Goal: Transaction & Acquisition: Book appointment/travel/reservation

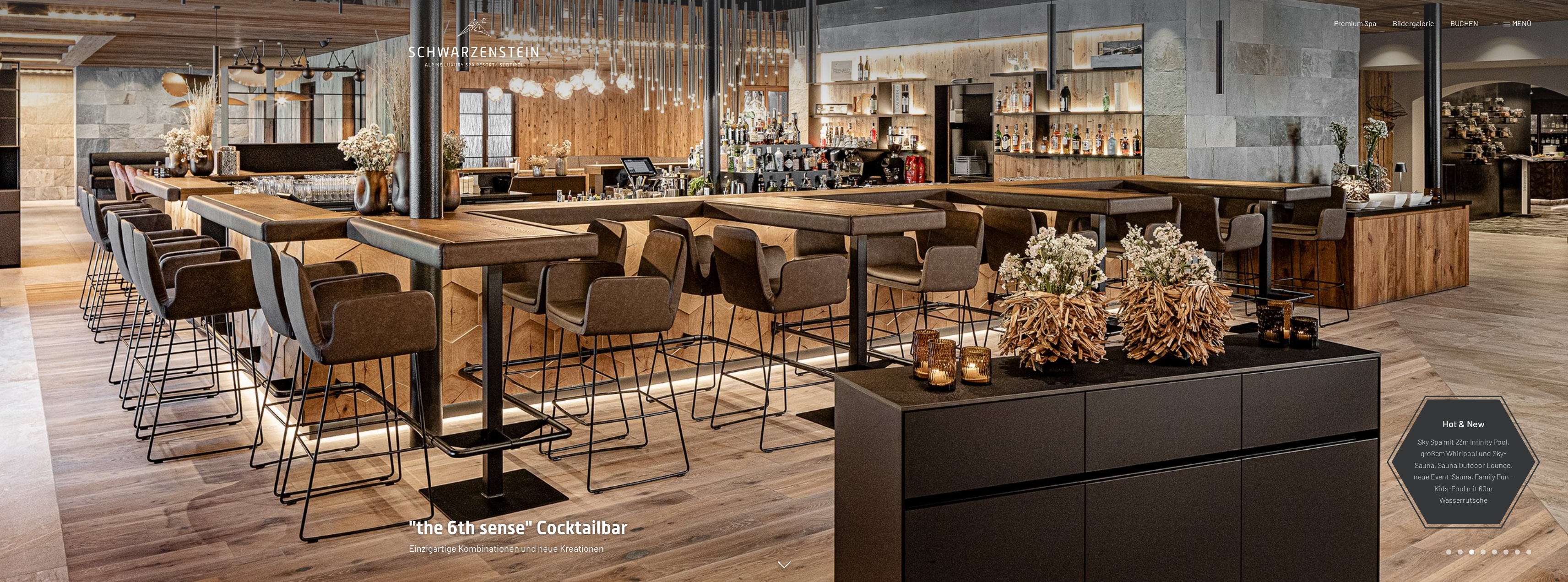
click at [1481, 550] on div "Carousel Page 4" at bounding box center [1483, 552] width 5 height 5
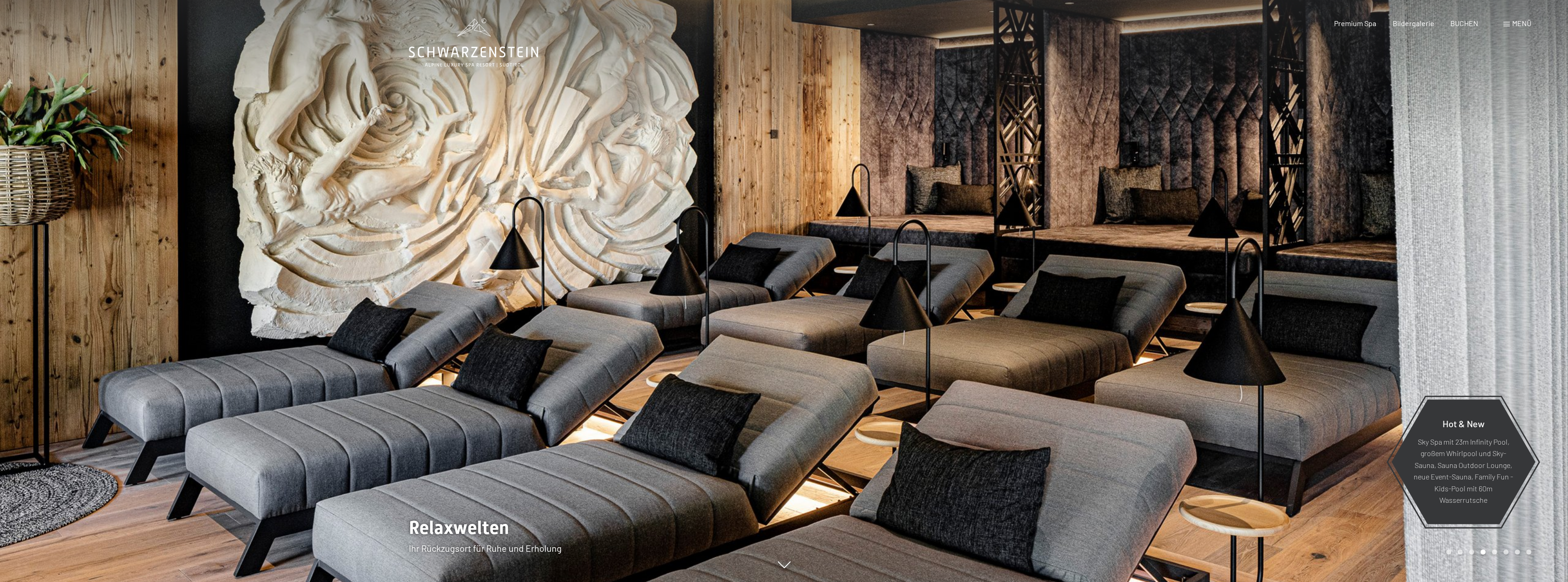
click at [1493, 553] on div "Carousel Page 5" at bounding box center [1494, 552] width 5 height 5
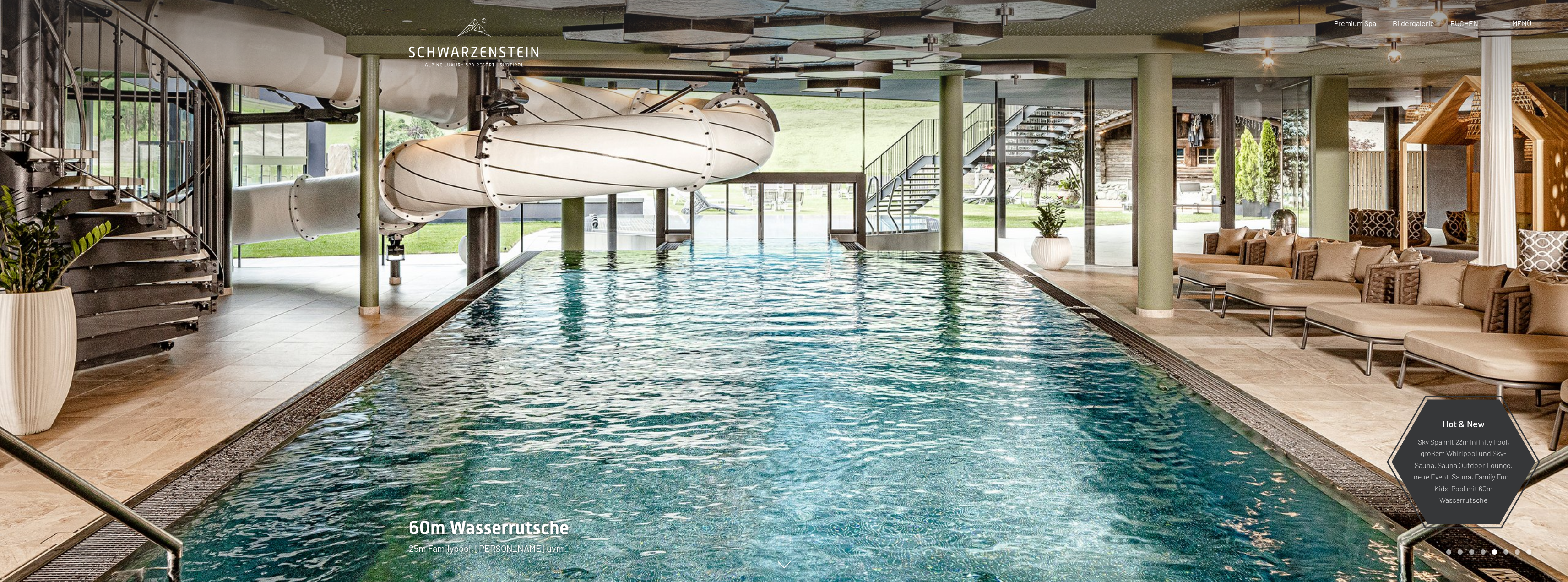
click at [1505, 553] on div "Carousel Page 6" at bounding box center [1506, 552] width 5 height 5
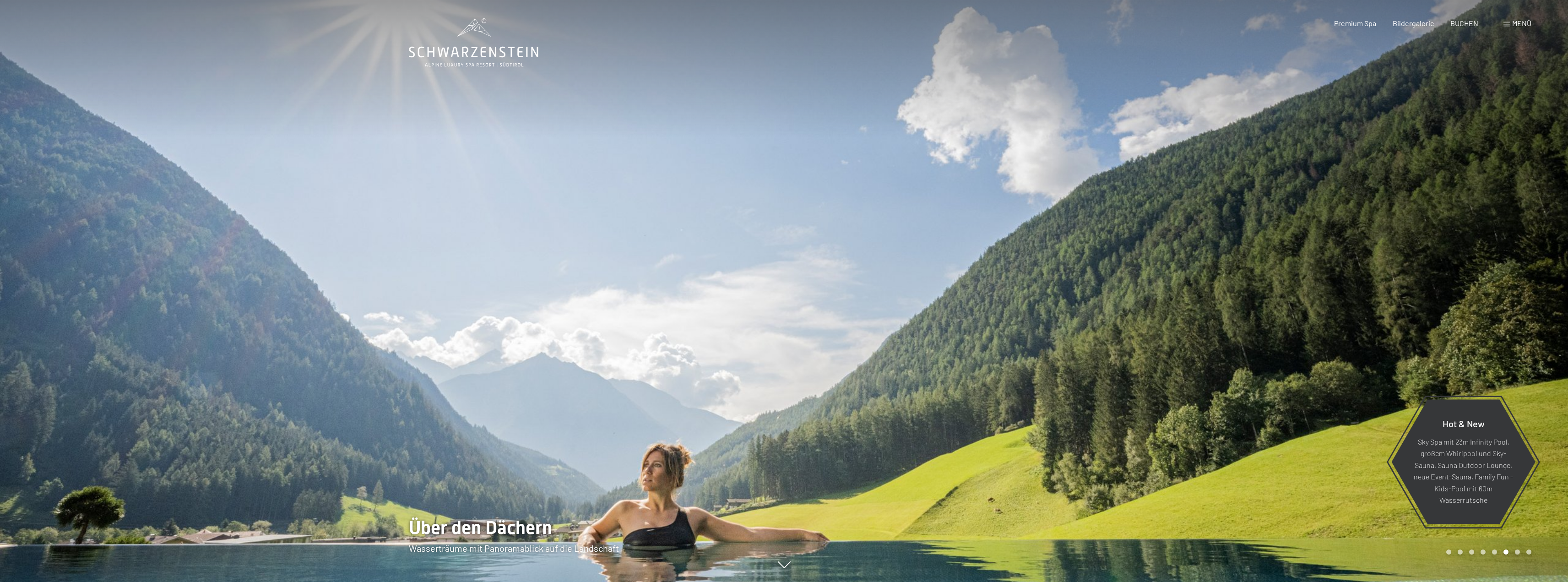
click at [1518, 553] on div "Carousel Page 7" at bounding box center [1517, 552] width 5 height 5
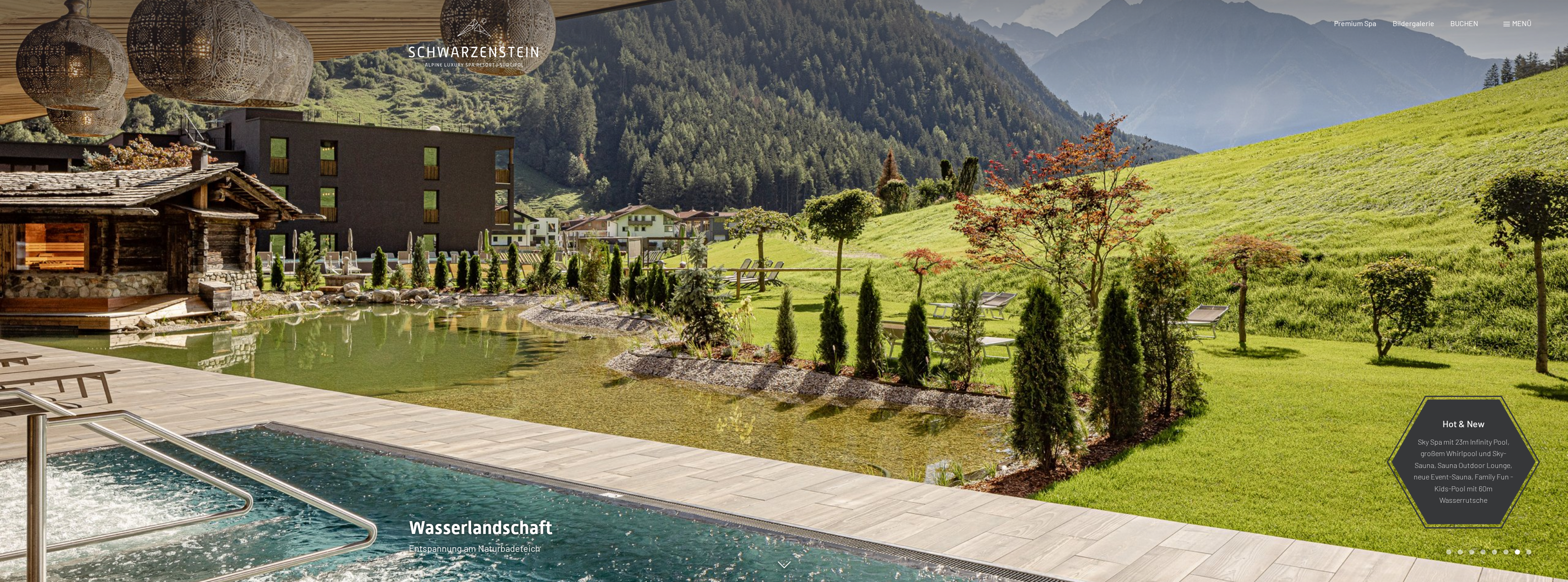
click at [1529, 551] on div "Carousel Page 8" at bounding box center [1529, 552] width 5 height 5
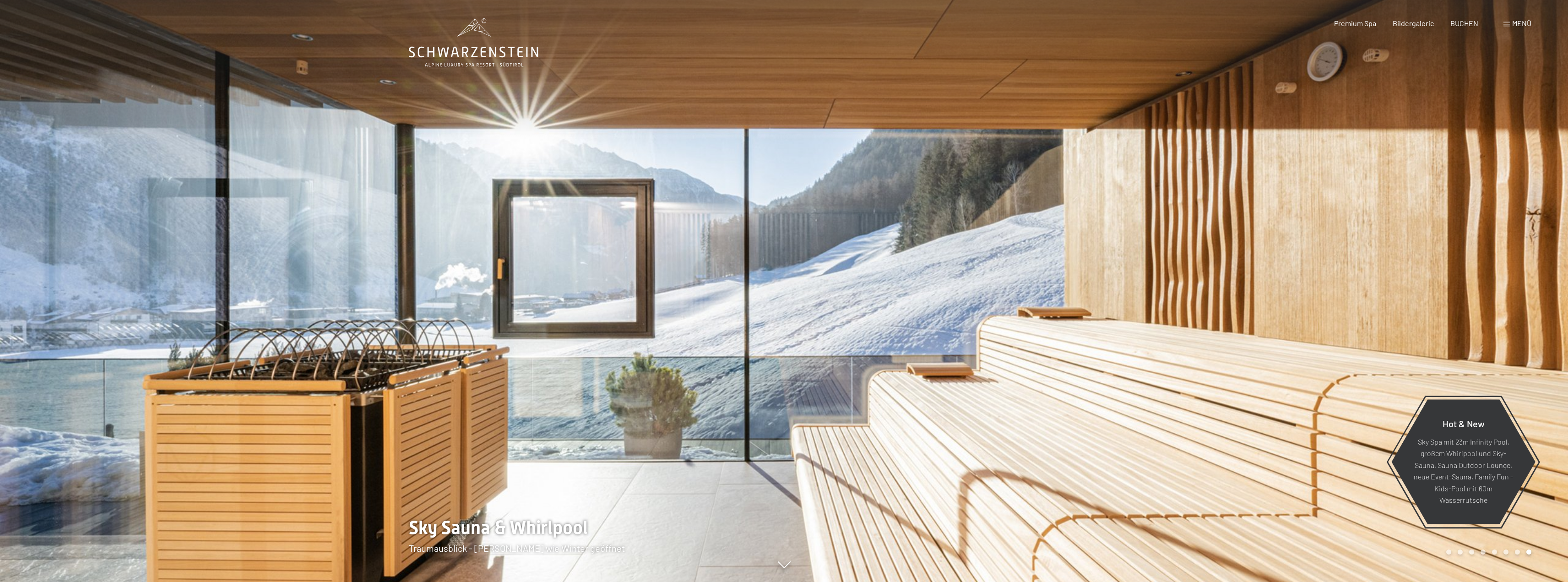
click at [1516, 21] on span "Menü" at bounding box center [1521, 23] width 19 height 9
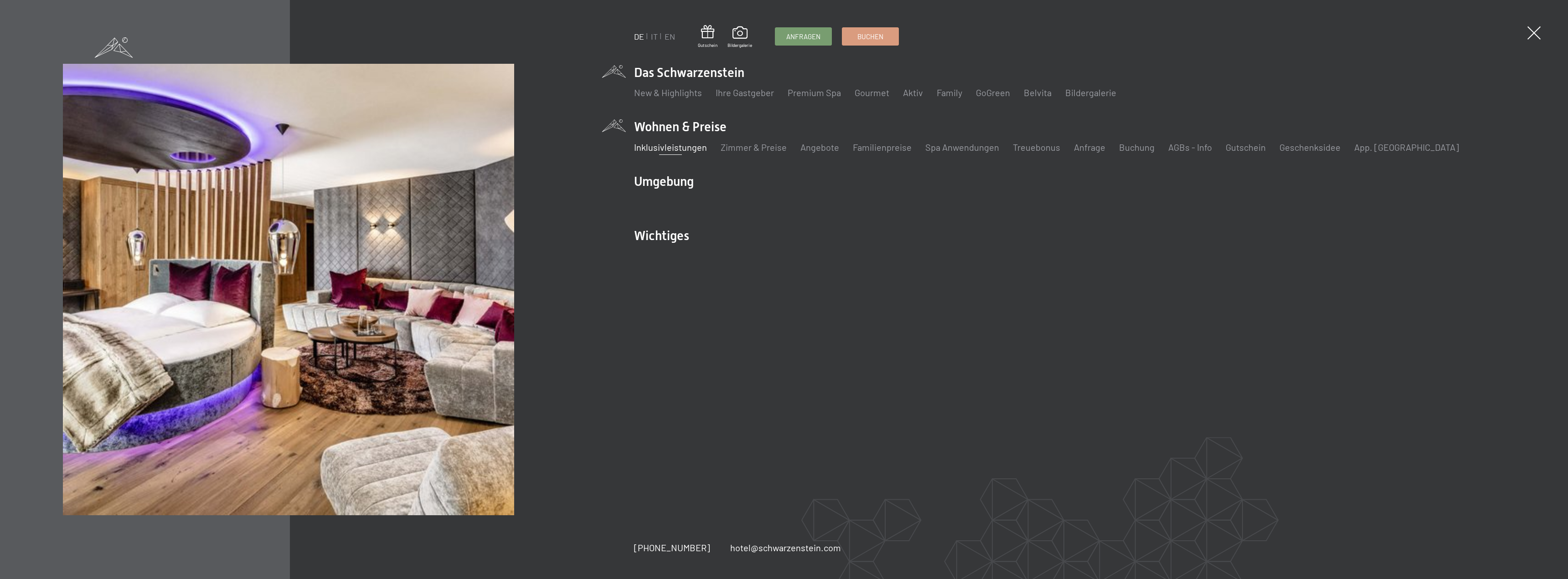
click at [690, 145] on link "Inklusivleistungen" at bounding box center [671, 147] width 73 height 11
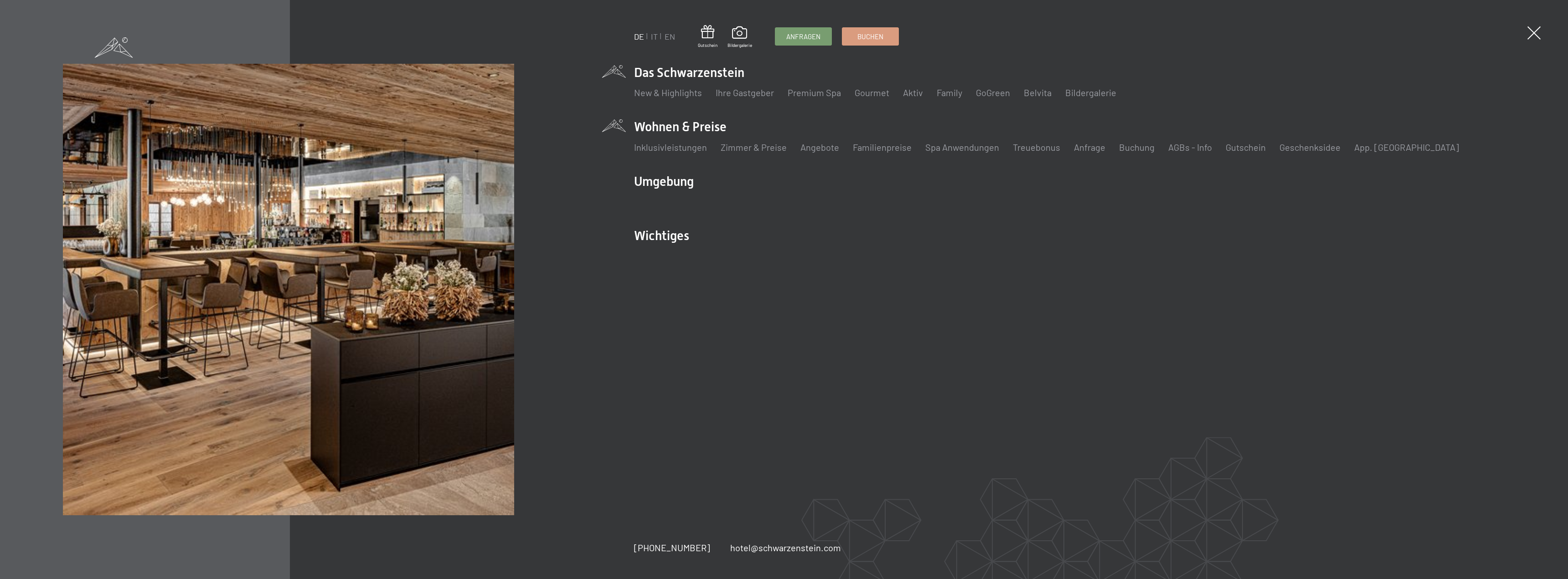
click at [134, 46] on img at bounding box center [112, 112] width 225 height 224
click at [115, 47] on span at bounding box center [114, 46] width 38 height 21
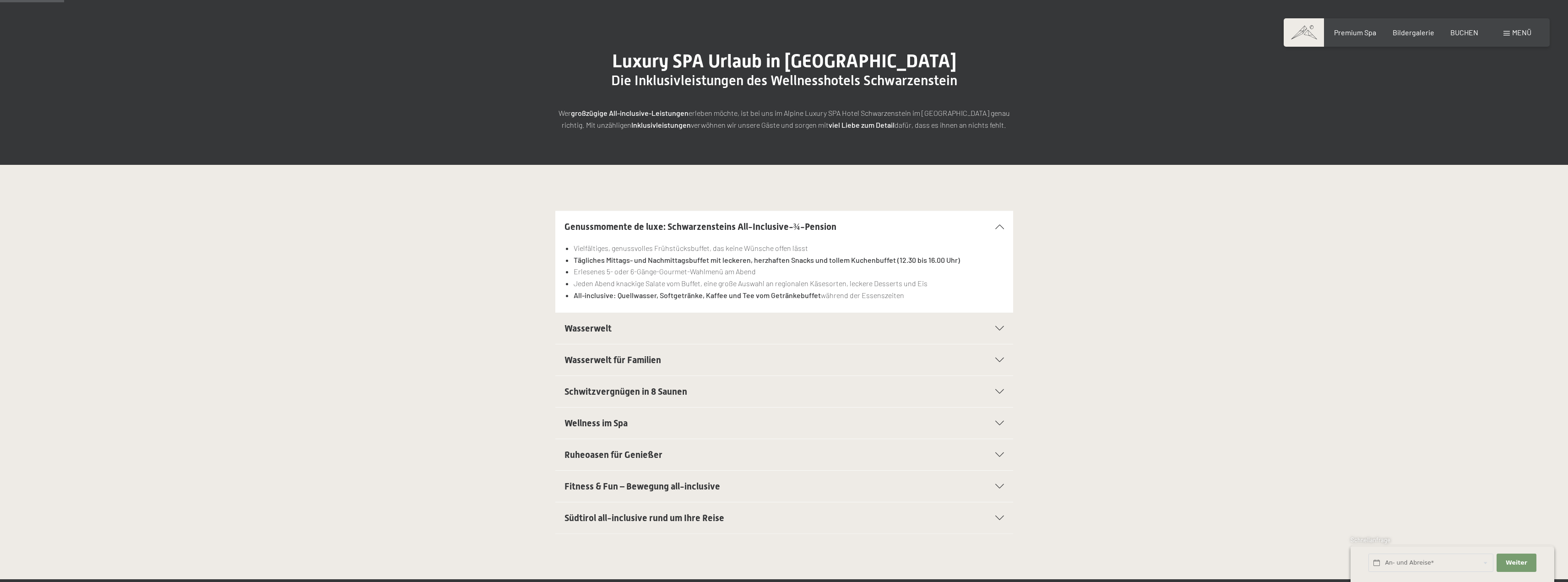
scroll to position [92, 0]
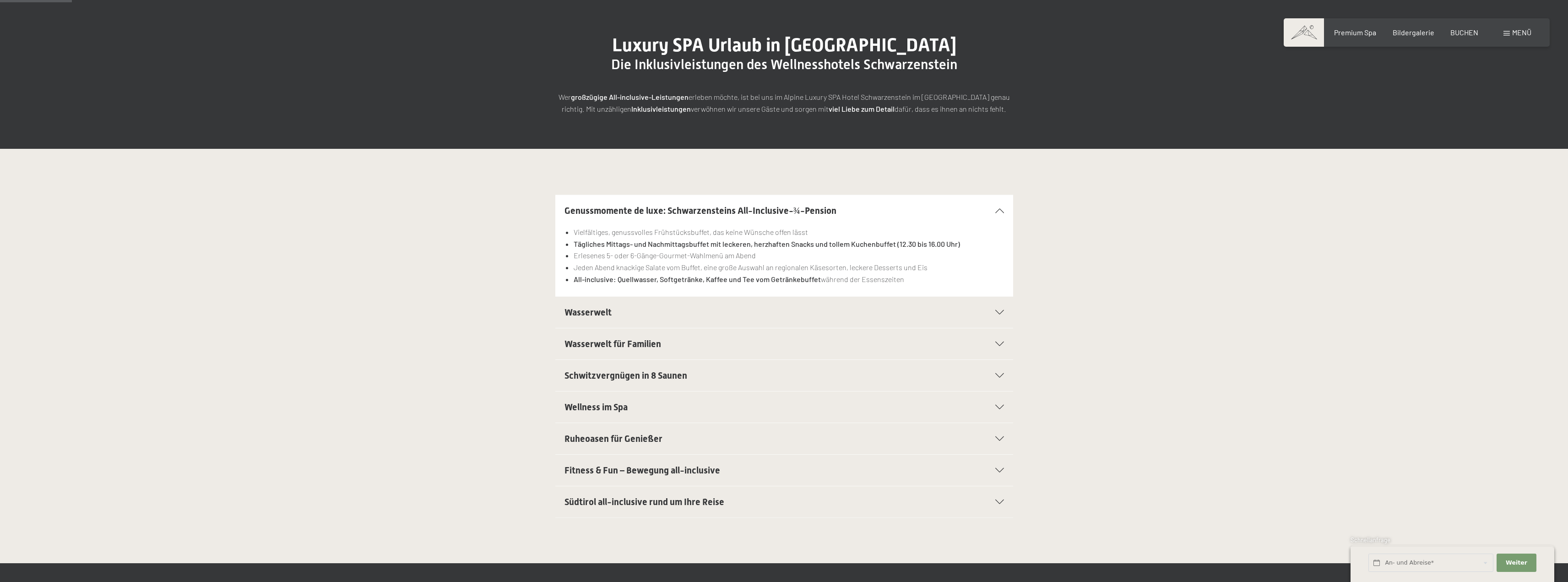
click at [672, 377] on span "Schwitzvergnügen in 8 Saunen" at bounding box center [625, 375] width 123 height 11
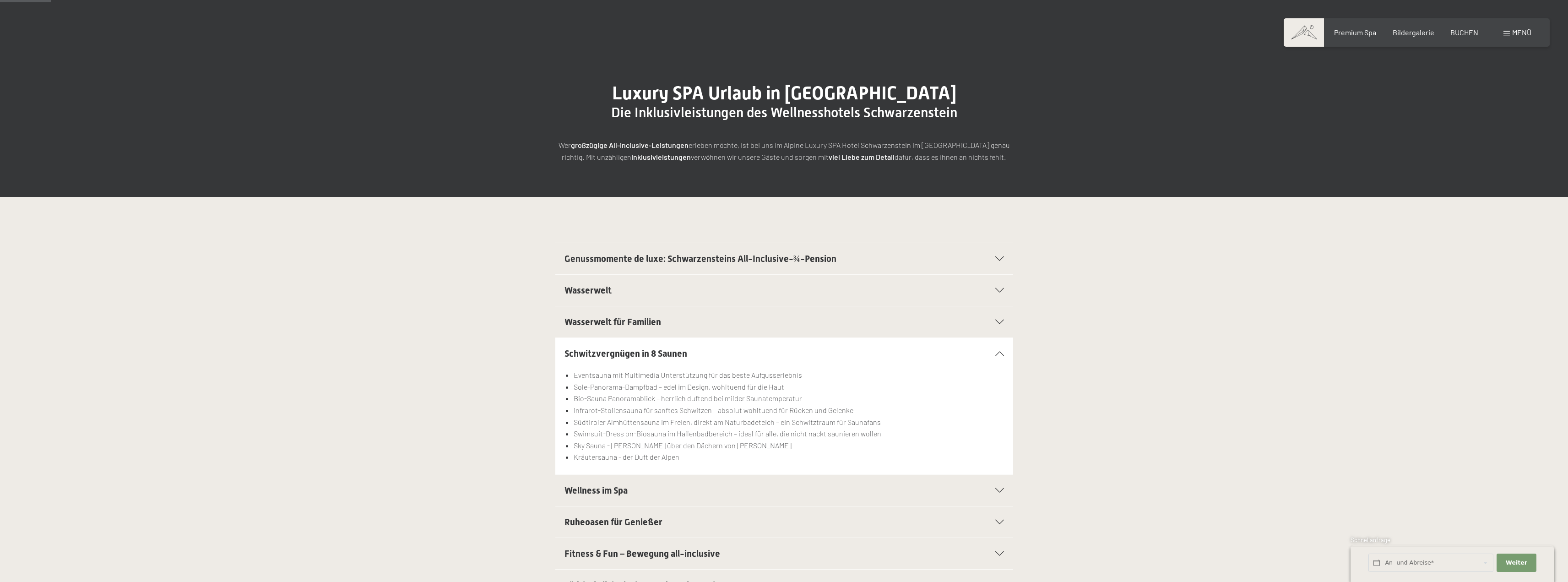
scroll to position [0, 0]
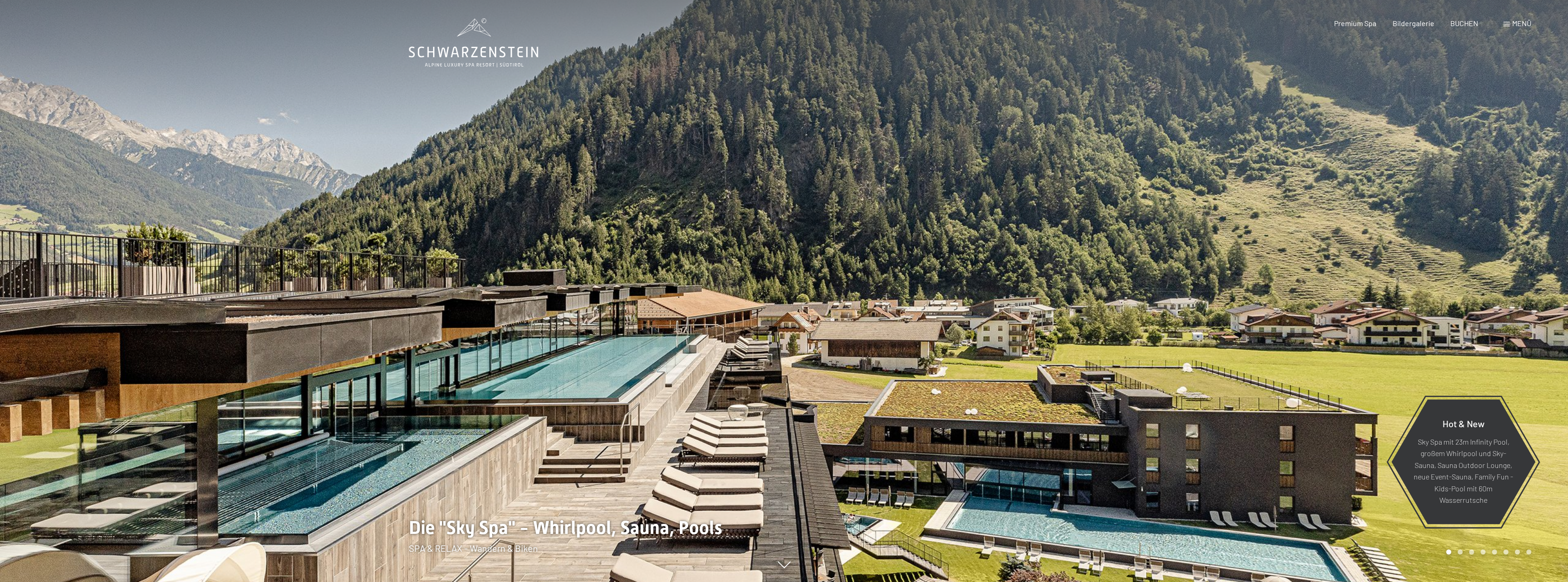
click at [1507, 23] on span at bounding box center [1506, 24] width 6 height 4
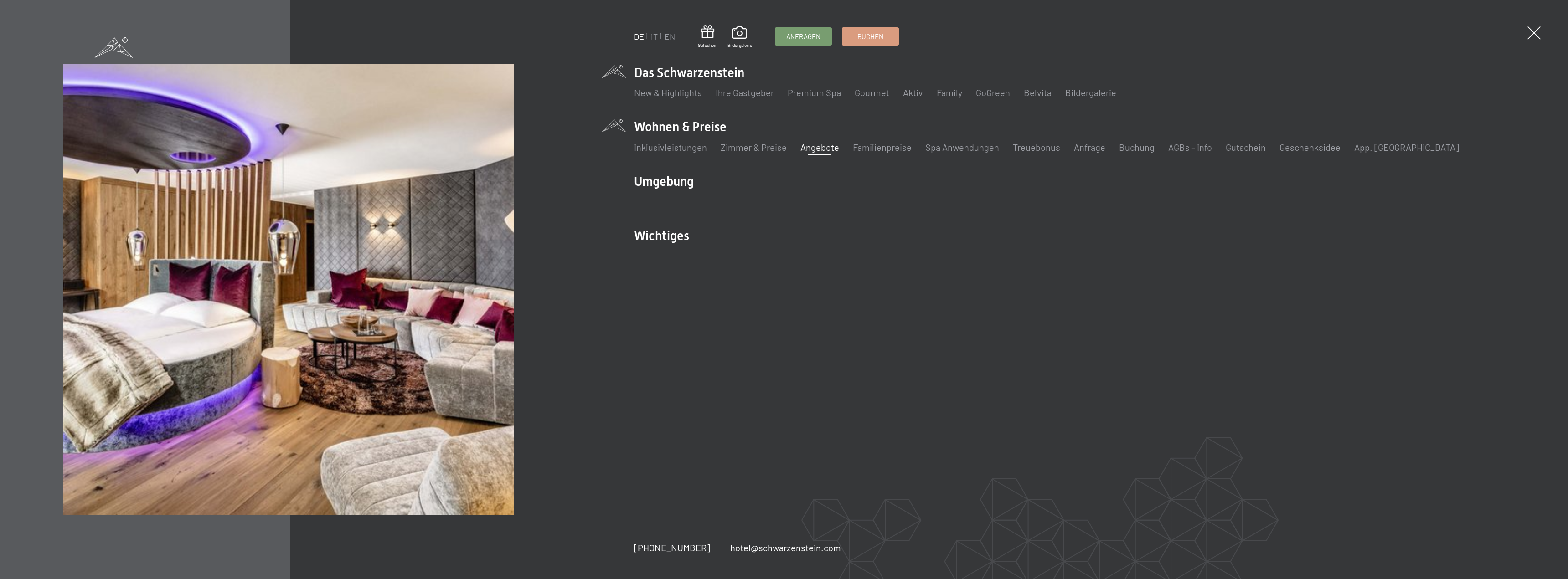
click at [824, 147] on link "Angebote" at bounding box center [820, 147] width 39 height 11
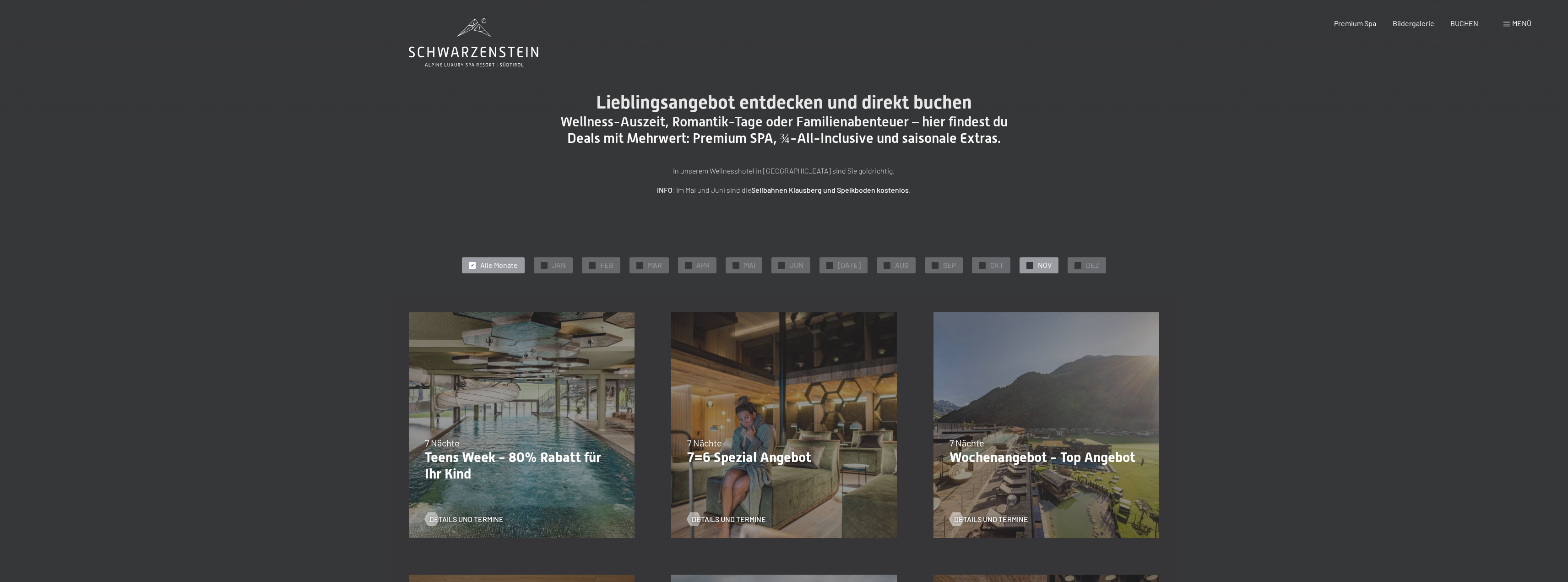
click at [1029, 267] on div "✓ NOV" at bounding box center [1039, 265] width 39 height 15
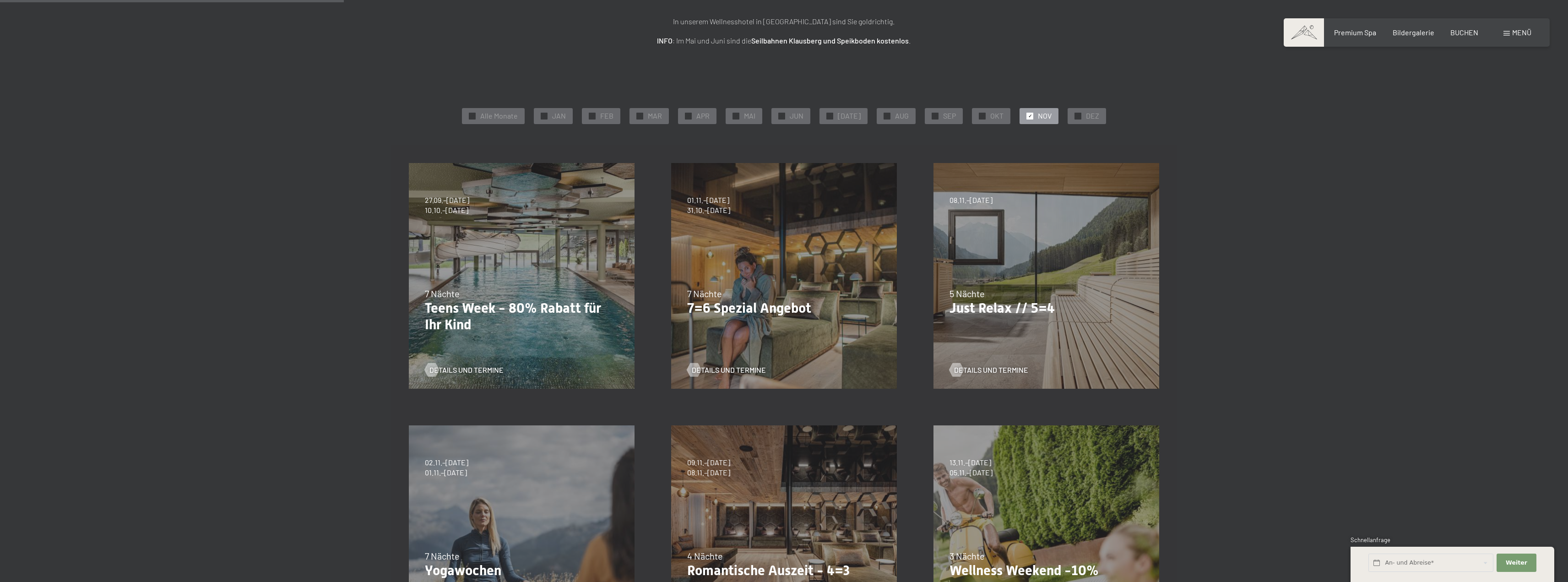
scroll to position [138, 0]
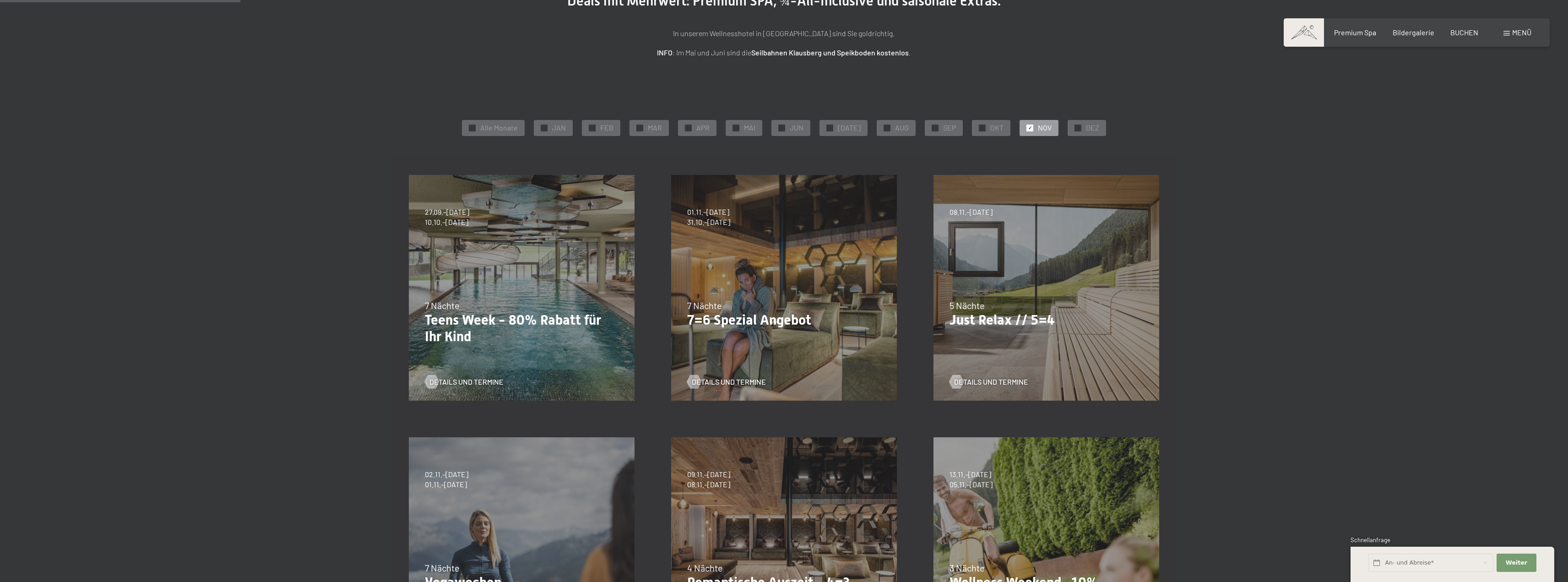
click at [762, 314] on span "Einwilligung Marketing*" at bounding box center [734, 317] width 76 height 9
click at [691, 314] on input "Einwilligung Marketing*" at bounding box center [687, 317] width 9 height 9
checkbox input "false"
click at [734, 384] on span "Details und Termine" at bounding box center [737, 381] width 74 height 10
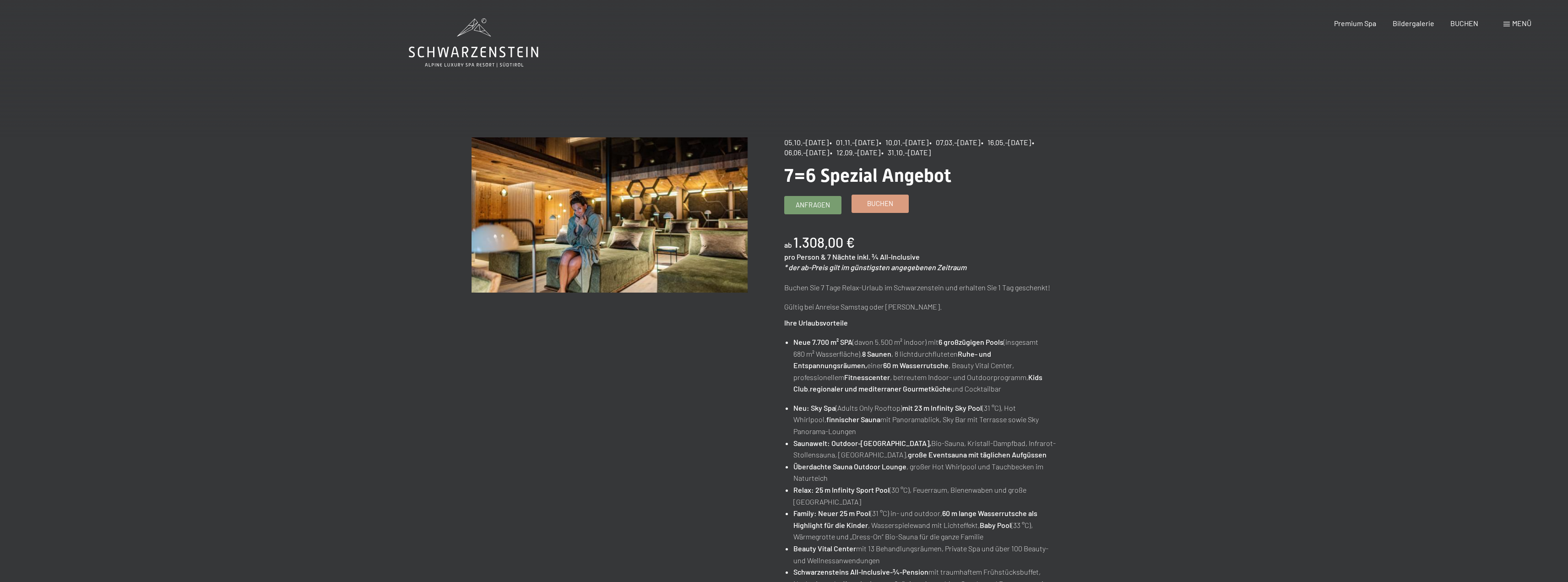
click at [877, 205] on span "Buchen" at bounding box center [880, 204] width 26 height 10
click at [879, 203] on span "Buchen" at bounding box center [880, 204] width 26 height 10
click at [886, 204] on span "Buchen" at bounding box center [880, 204] width 26 height 10
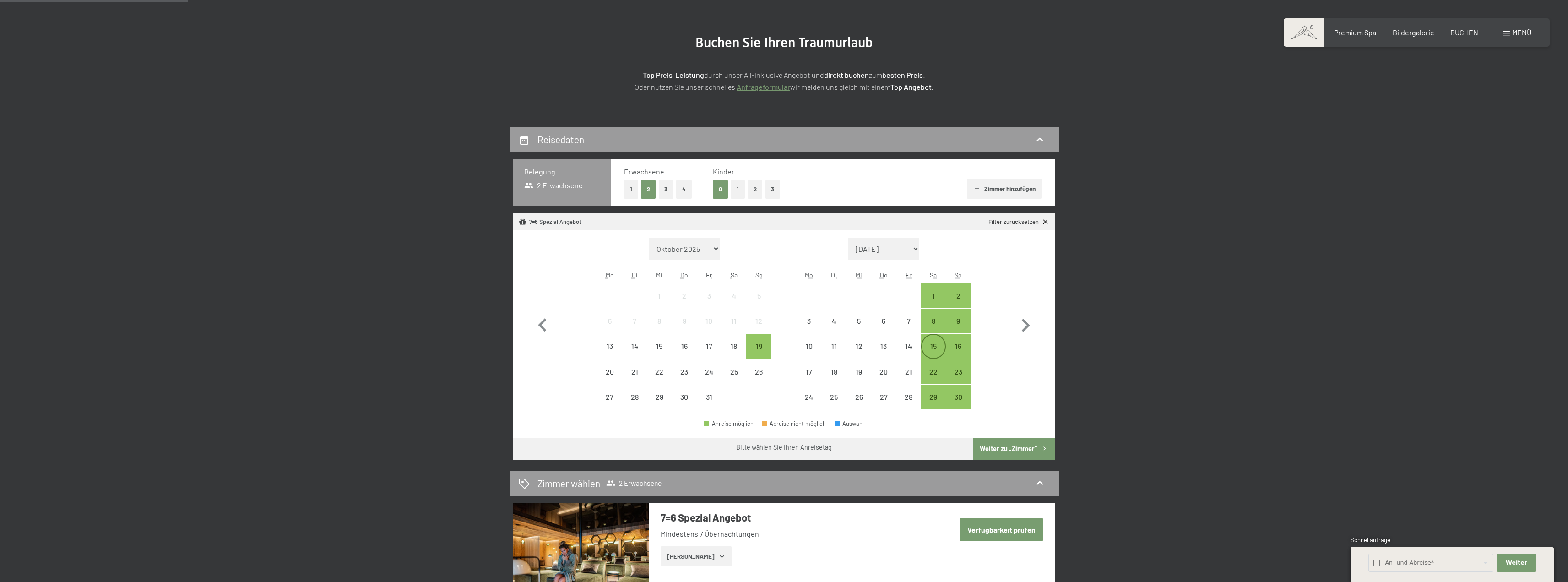
click at [932, 345] on div "15" at bounding box center [933, 353] width 23 height 23
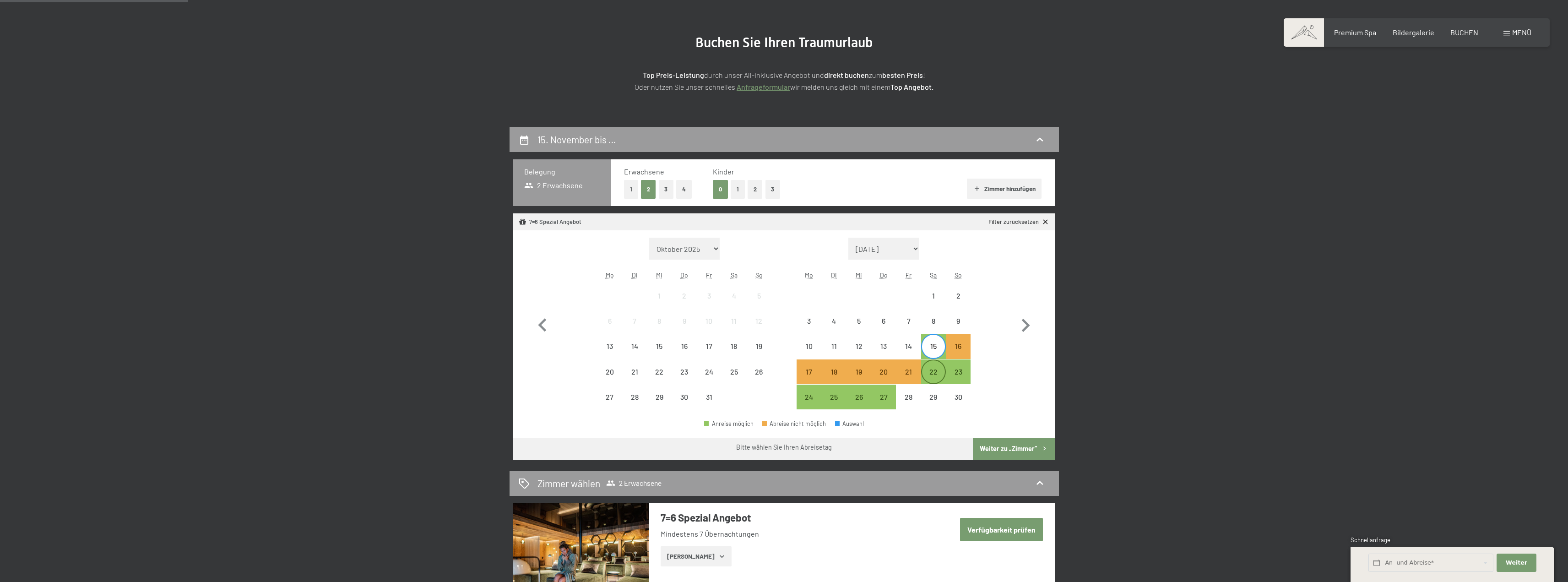
click at [932, 372] on div "22" at bounding box center [933, 379] width 23 height 23
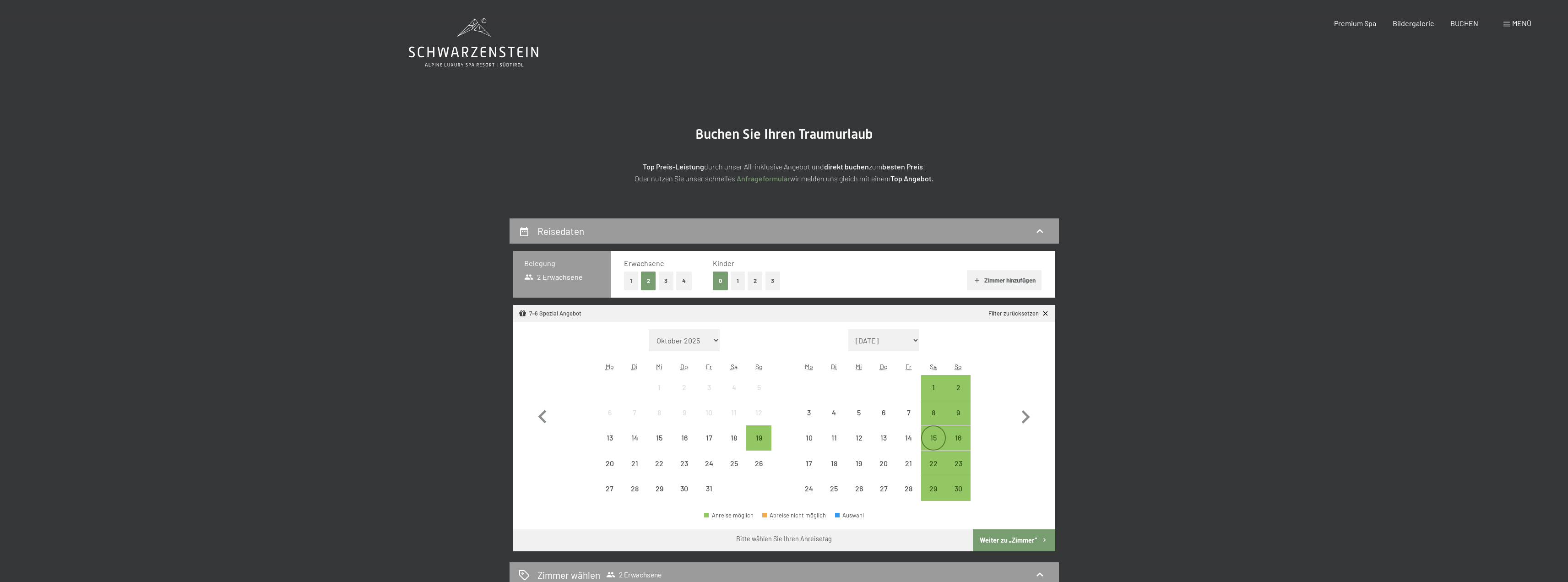
click at [934, 433] on div "15" at bounding box center [933, 437] width 23 height 23
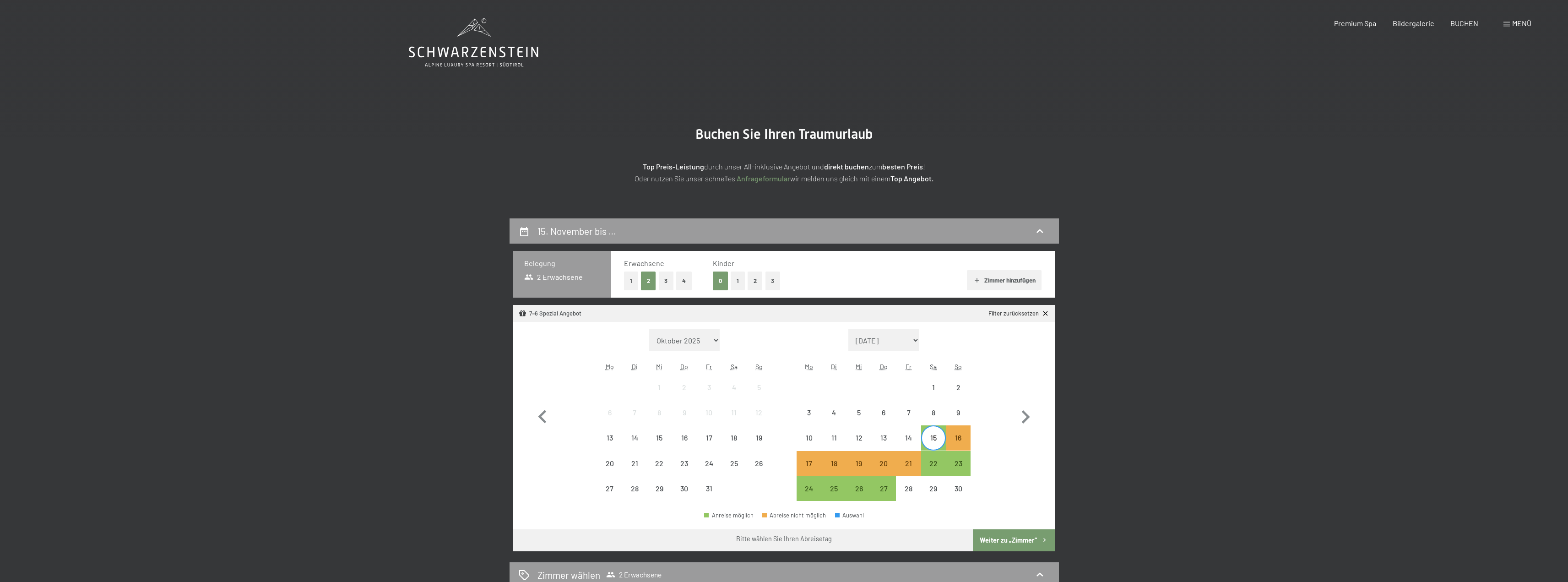
click at [998, 538] on button "Weiter zu „Zimmer“" at bounding box center [1014, 540] width 82 height 22
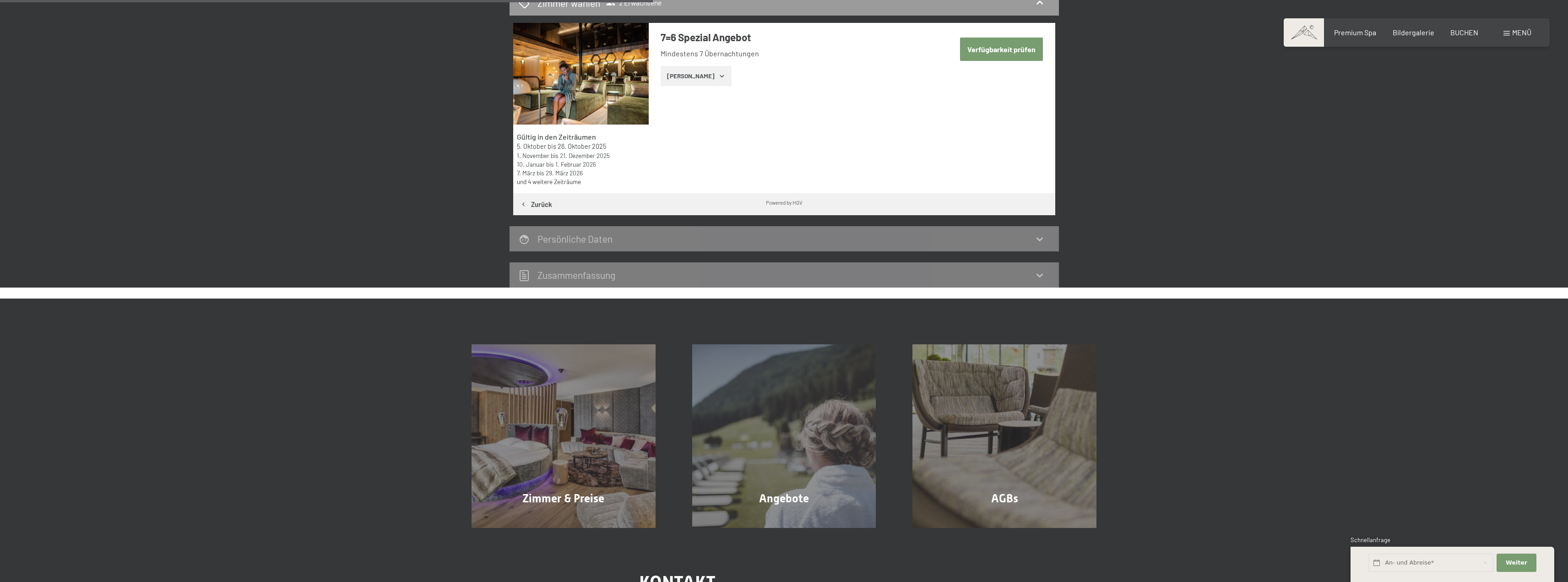
click at [974, 54] on button "Verfügbarkeit prüfen" at bounding box center [1001, 49] width 83 height 23
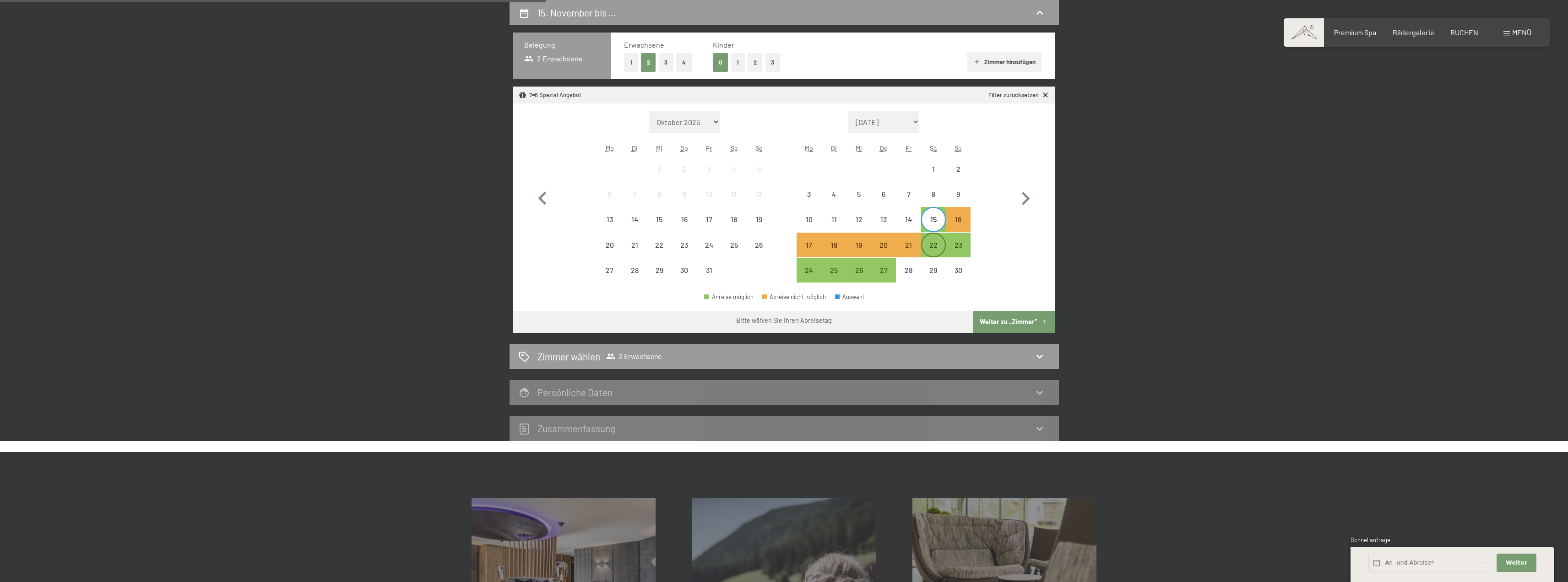
click at [933, 245] on div "22" at bounding box center [933, 252] width 23 height 23
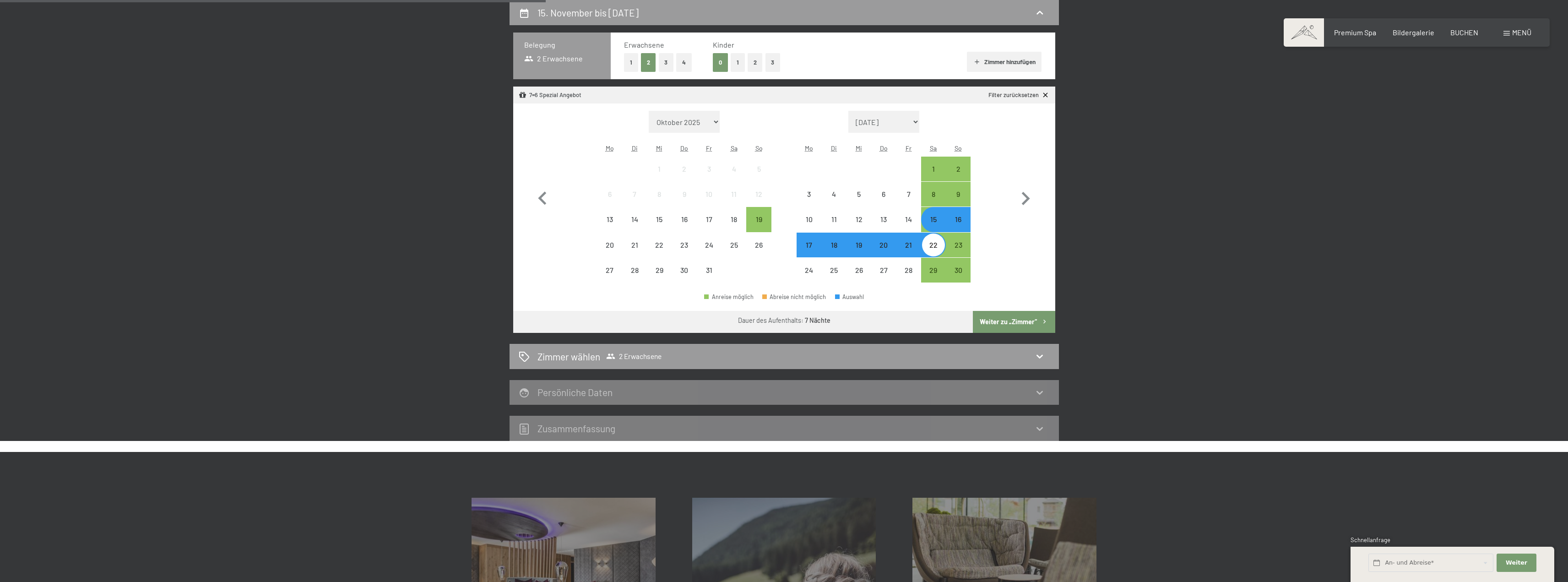
click at [1028, 328] on button "Weiter zu „Zimmer“" at bounding box center [1014, 322] width 82 height 22
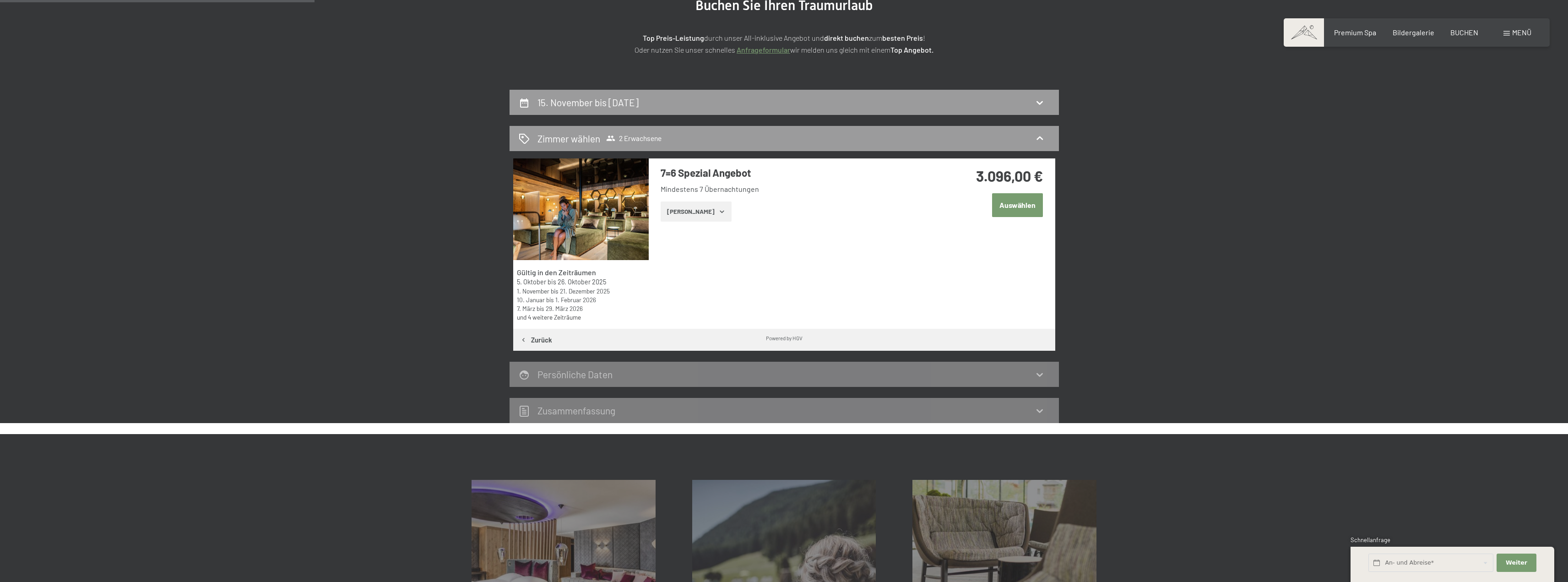
scroll to position [127, 0]
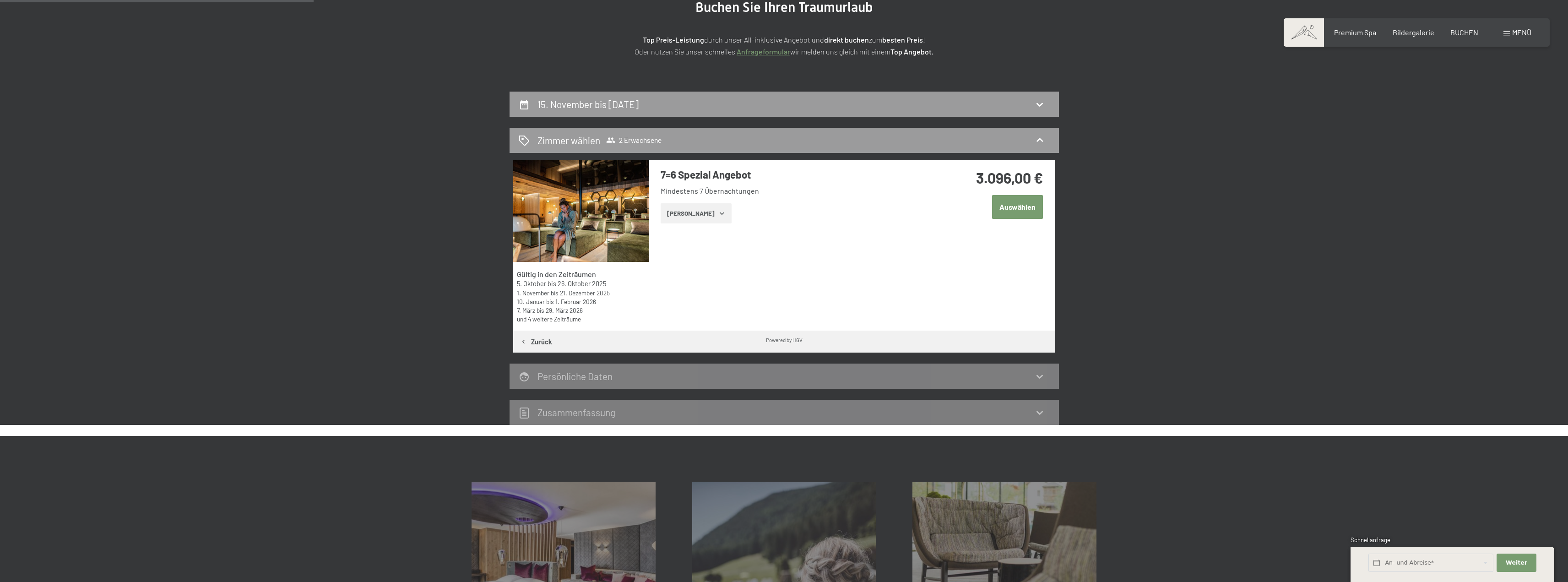
click at [1016, 207] on button "Auswählen" at bounding box center [1017, 207] width 51 height 23
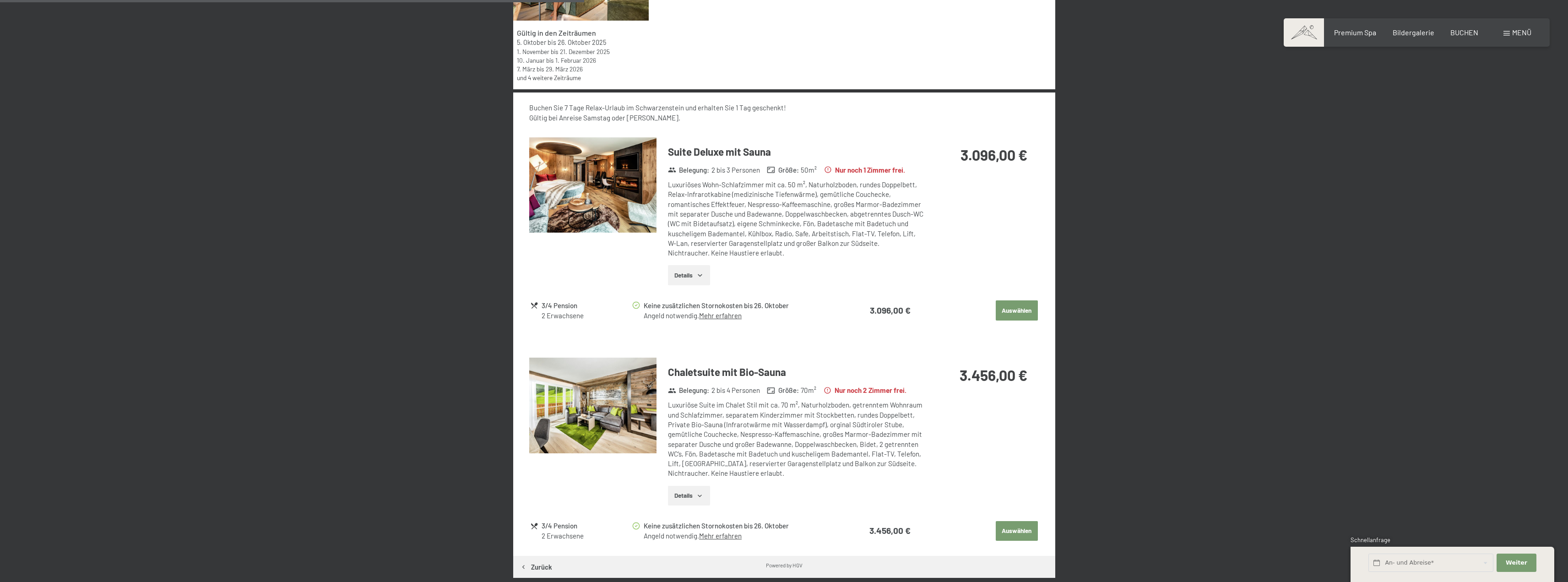
scroll to position [366, 0]
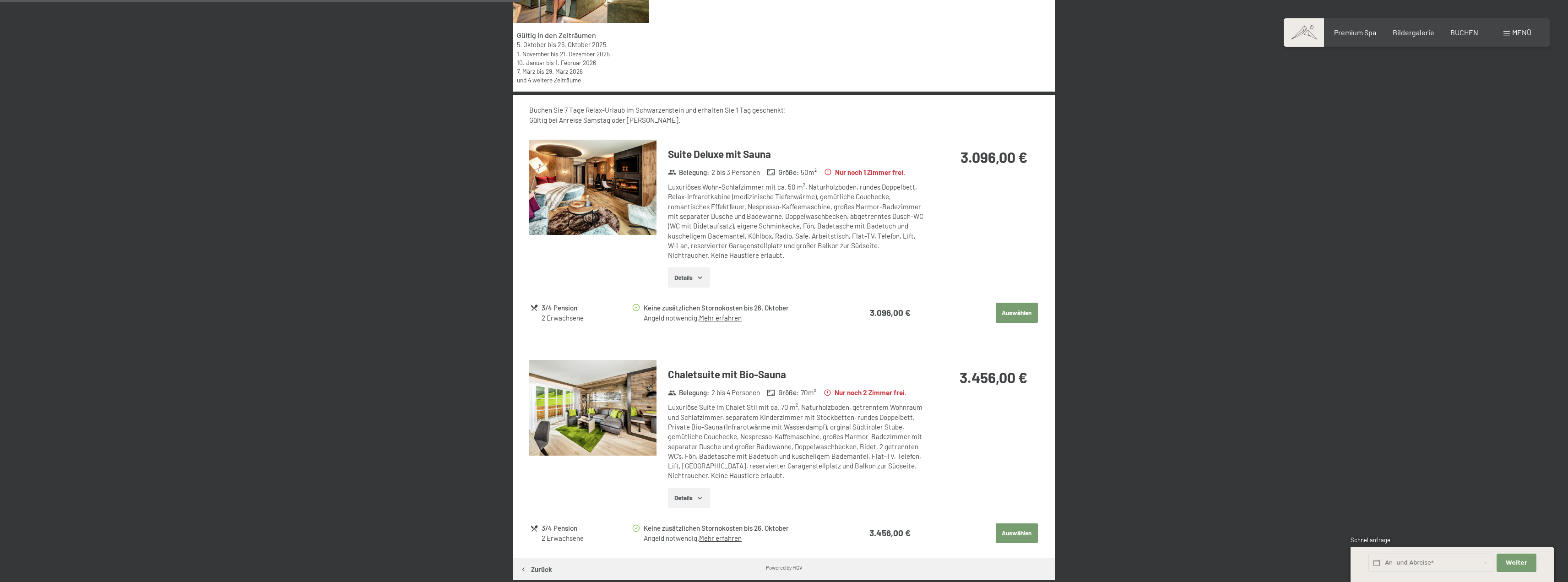
click at [633, 199] on img at bounding box center [593, 187] width 127 height 96
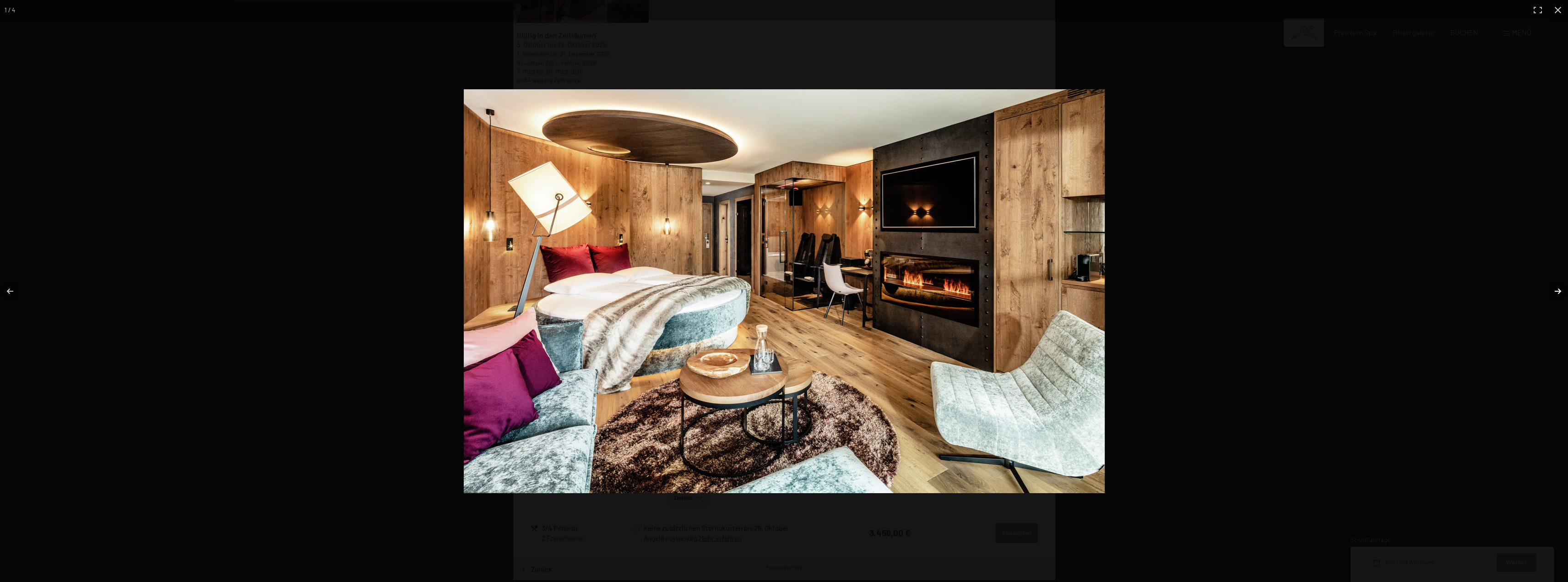
click at [1559, 292] on button "button" at bounding box center [1551, 291] width 32 height 46
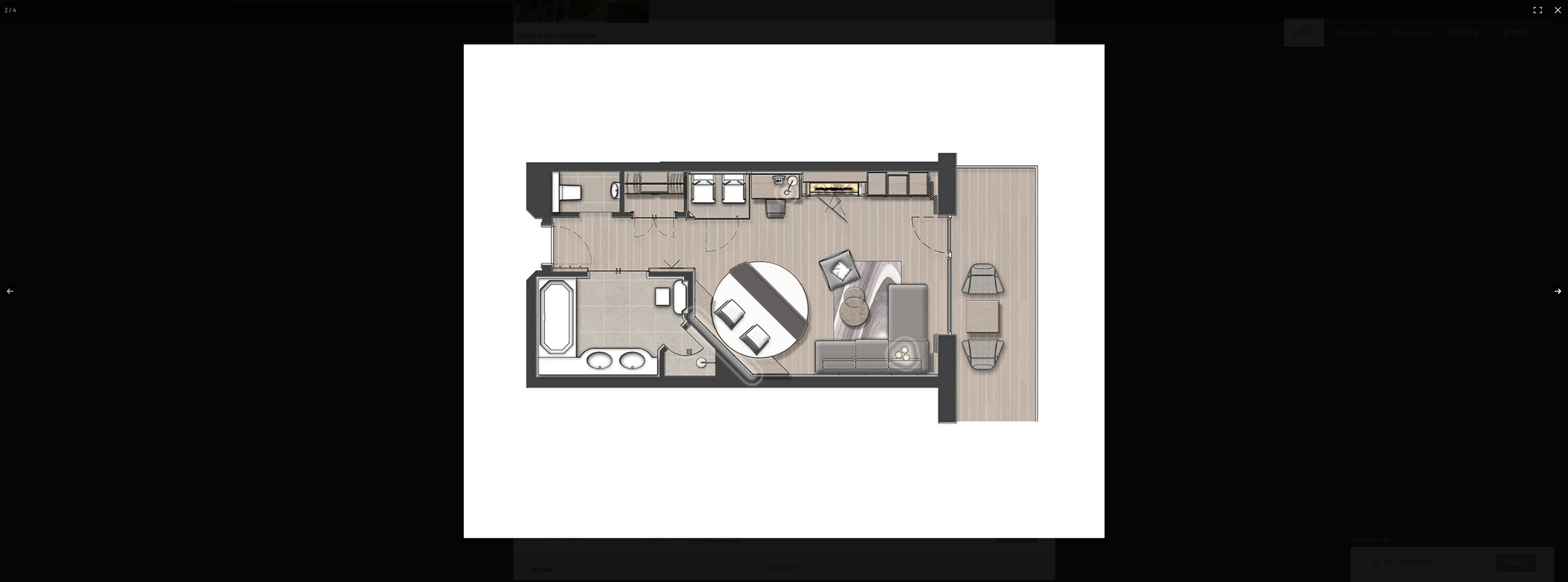
click at [1559, 292] on button "button" at bounding box center [1551, 291] width 32 height 46
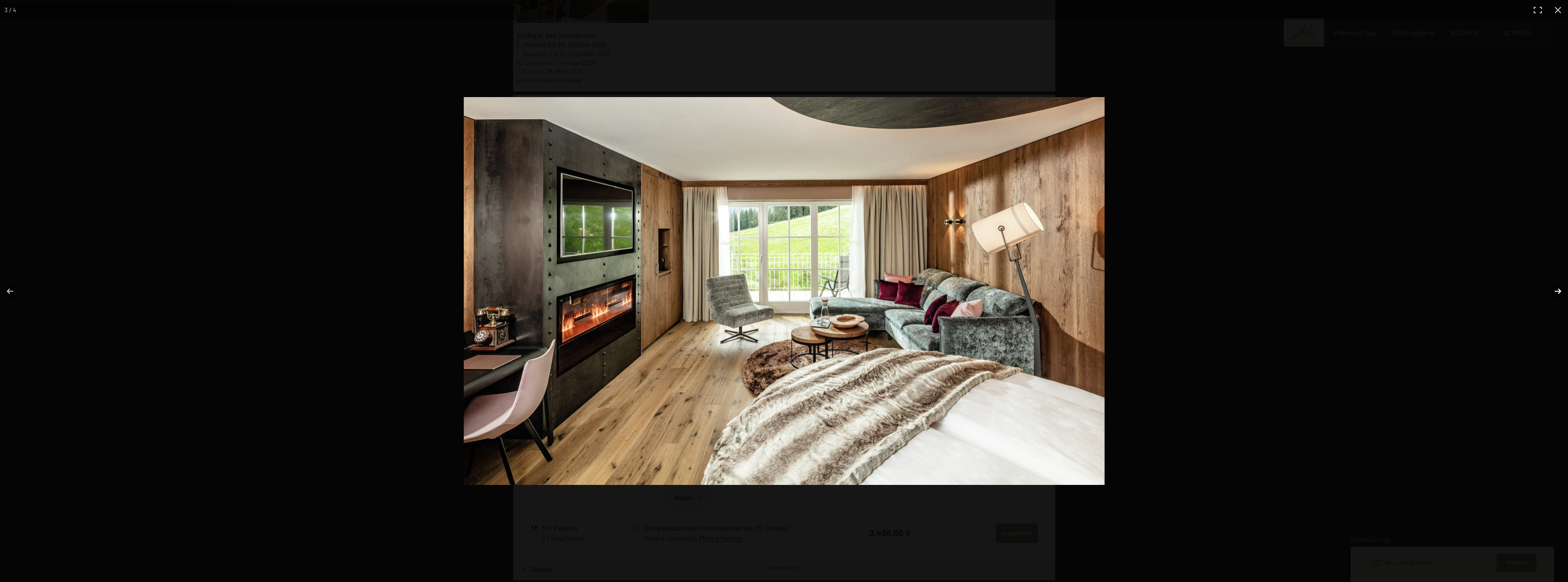
click at [1559, 292] on button "button" at bounding box center [1551, 291] width 32 height 46
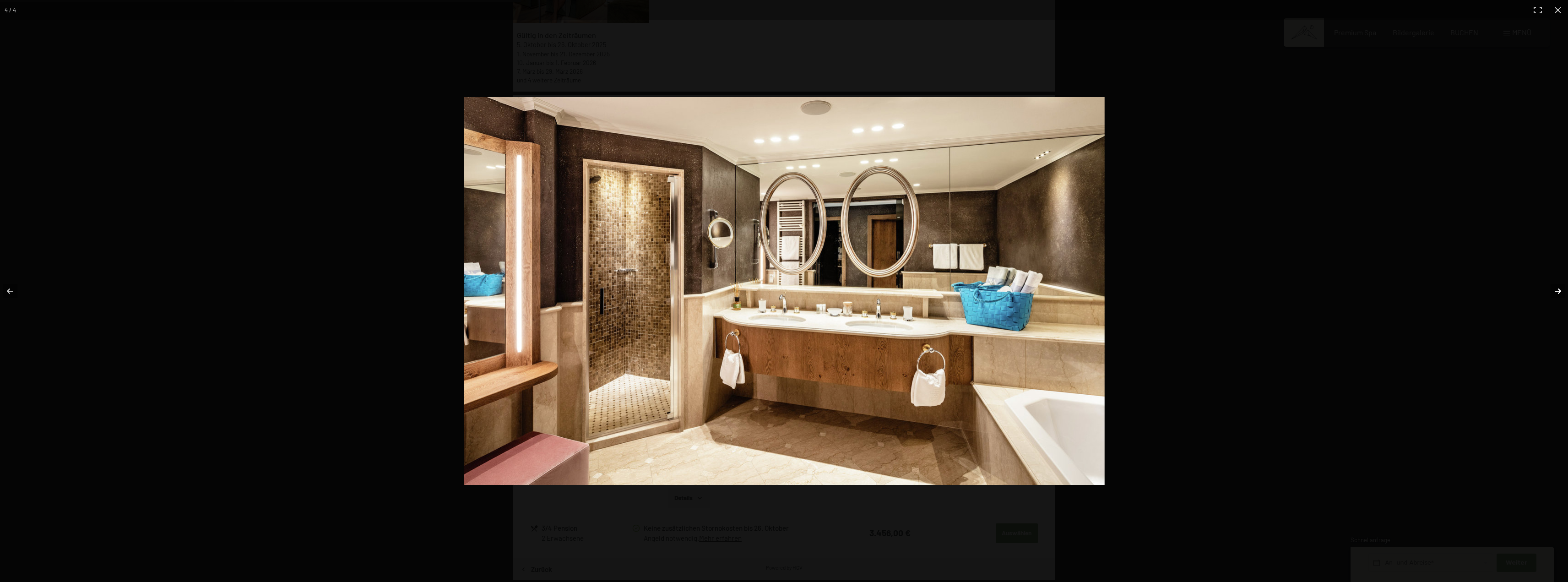
click at [1559, 292] on button "button" at bounding box center [1551, 291] width 32 height 46
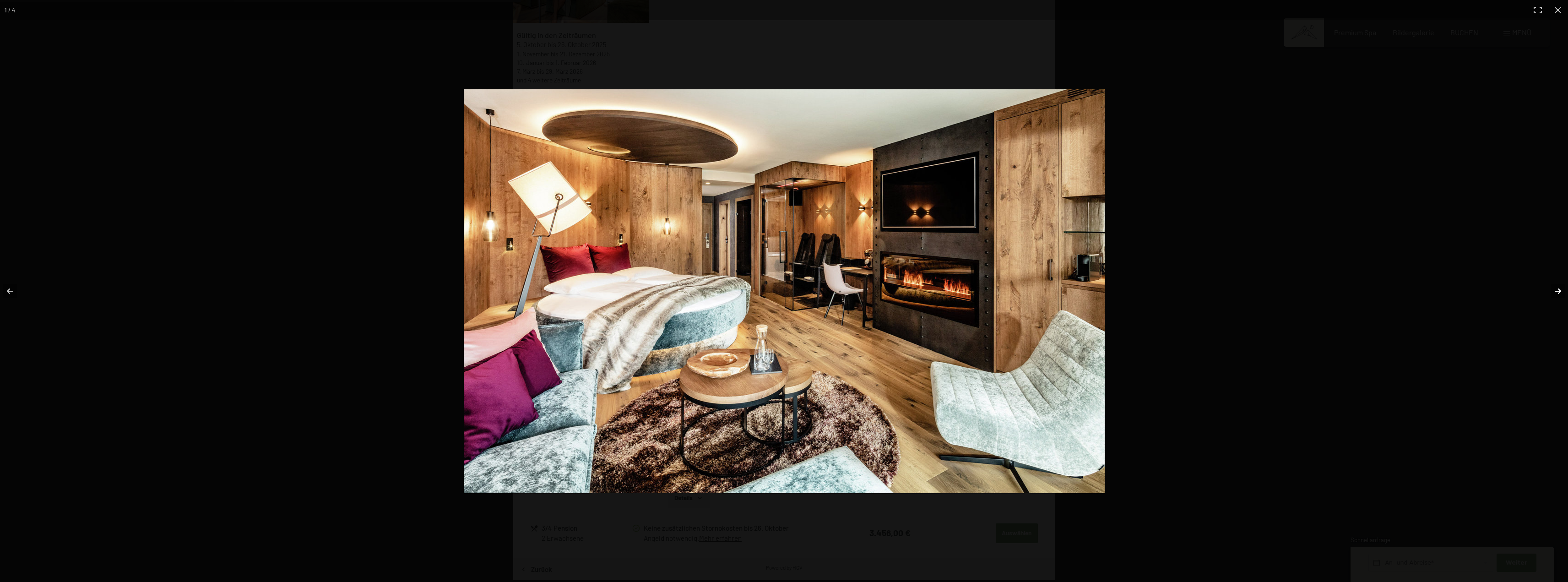
click at [1559, 292] on button "button" at bounding box center [1551, 291] width 32 height 46
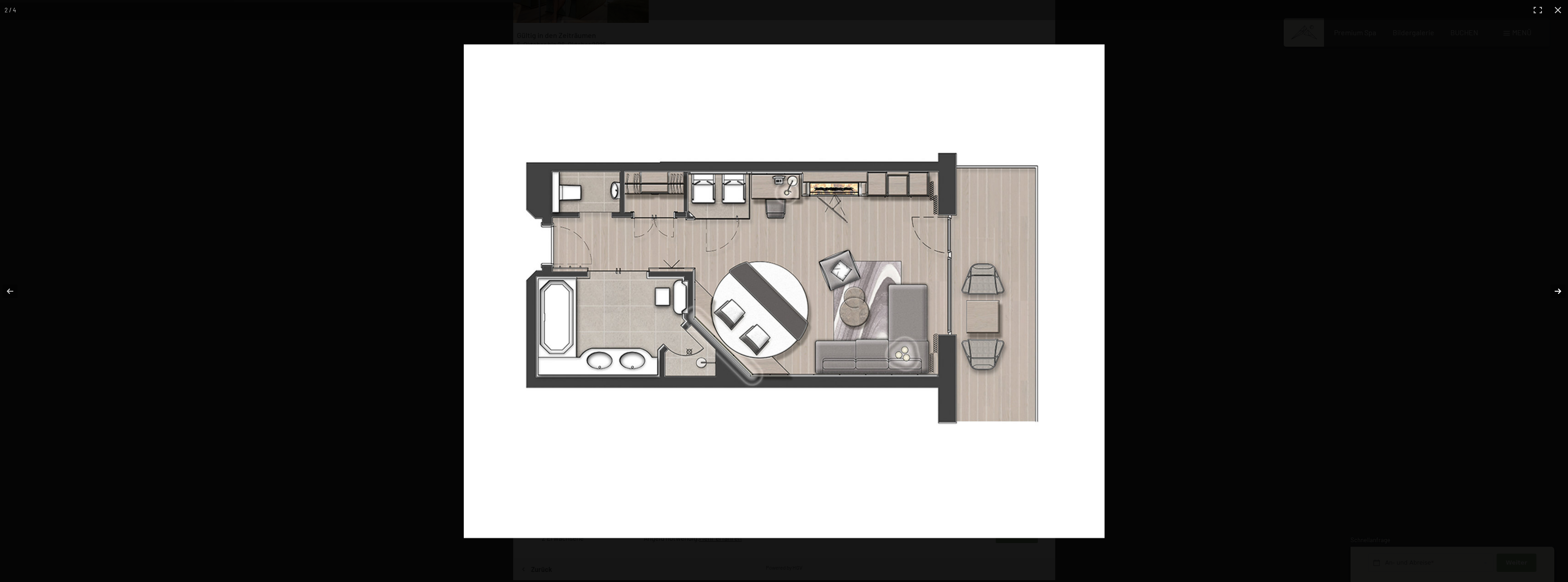
click at [1559, 292] on button "button" at bounding box center [1551, 291] width 32 height 46
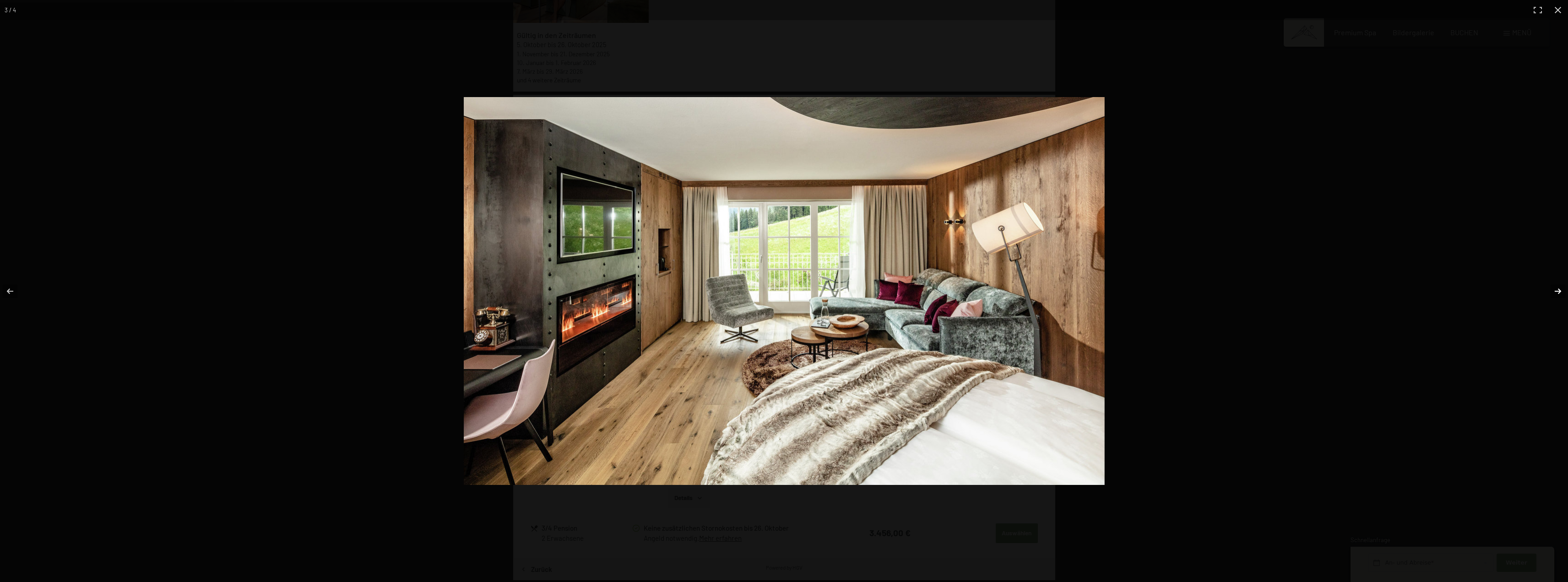
click at [1559, 292] on button "button" at bounding box center [1551, 291] width 32 height 46
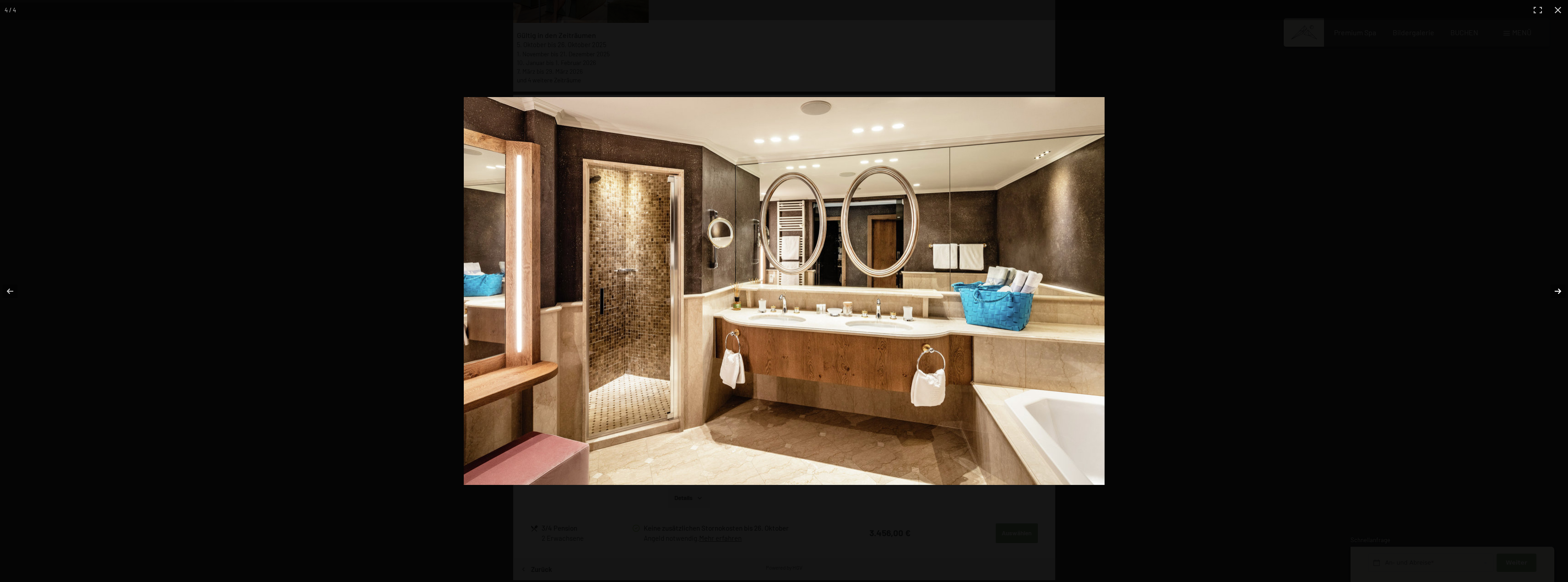
click at [1559, 292] on button "button" at bounding box center [1551, 291] width 32 height 46
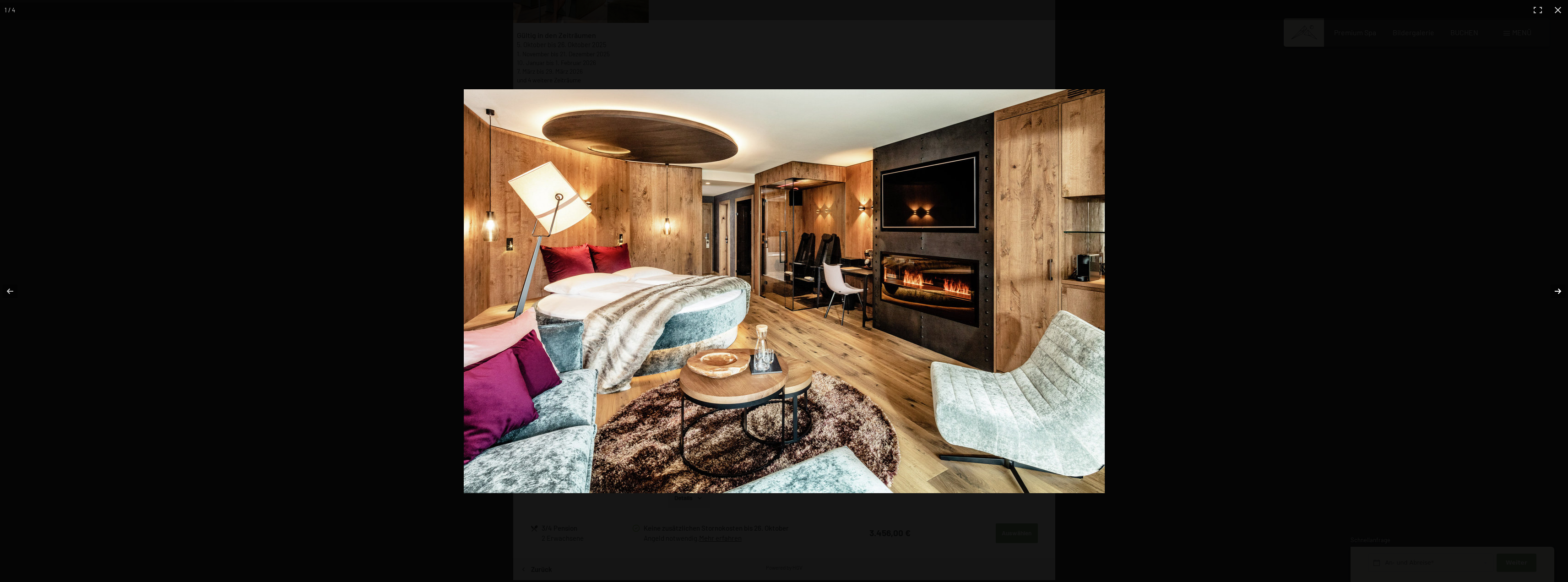
click at [1559, 292] on button "button" at bounding box center [1551, 291] width 32 height 46
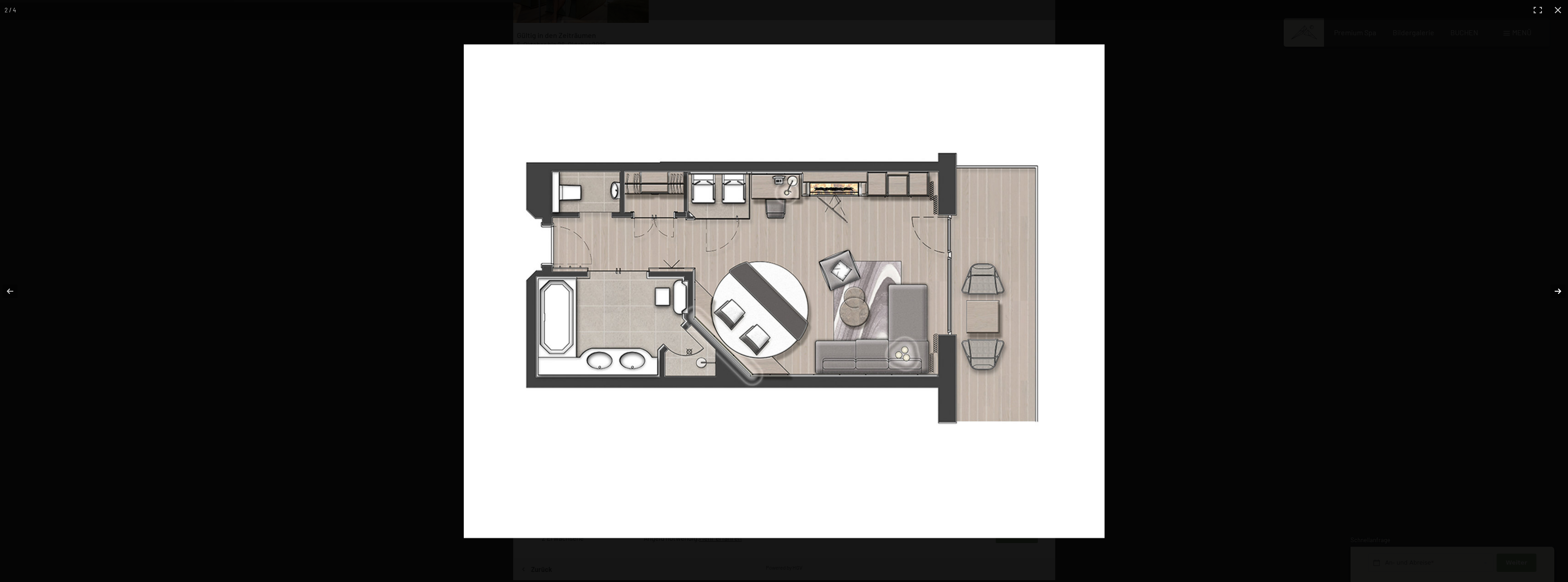
click at [1559, 292] on button "button" at bounding box center [1551, 291] width 32 height 46
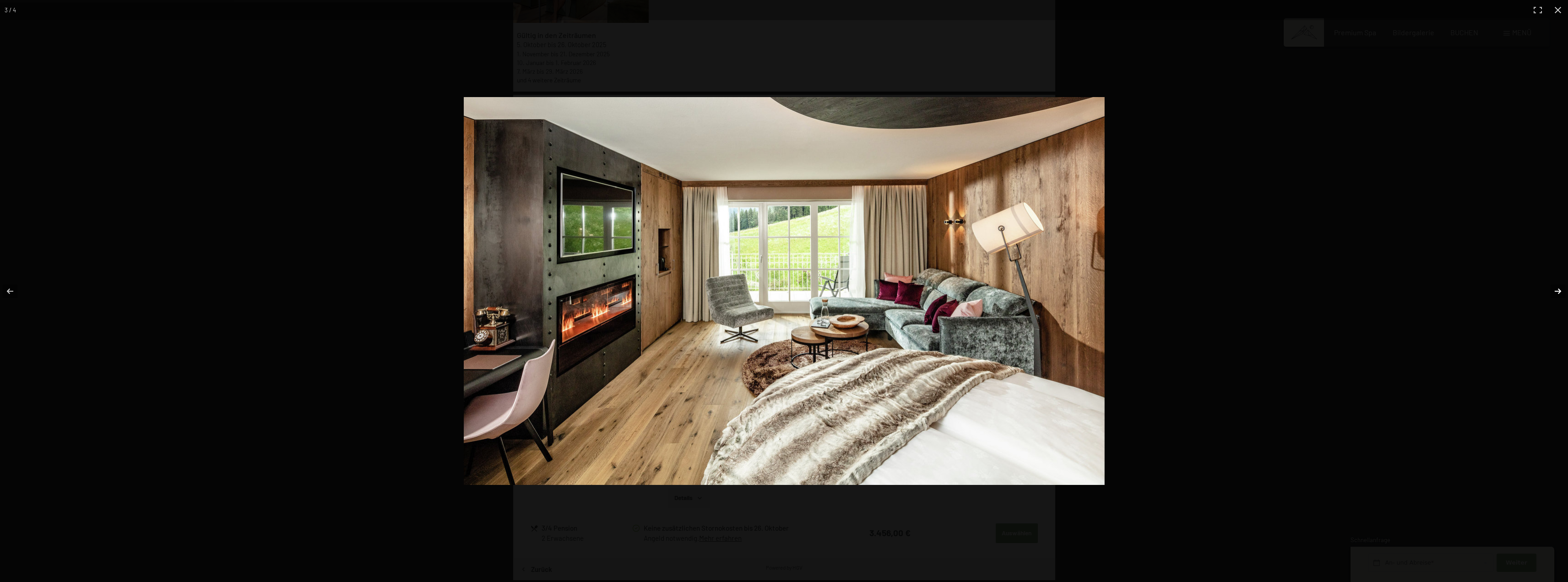
click at [1559, 292] on button "button" at bounding box center [1551, 291] width 32 height 46
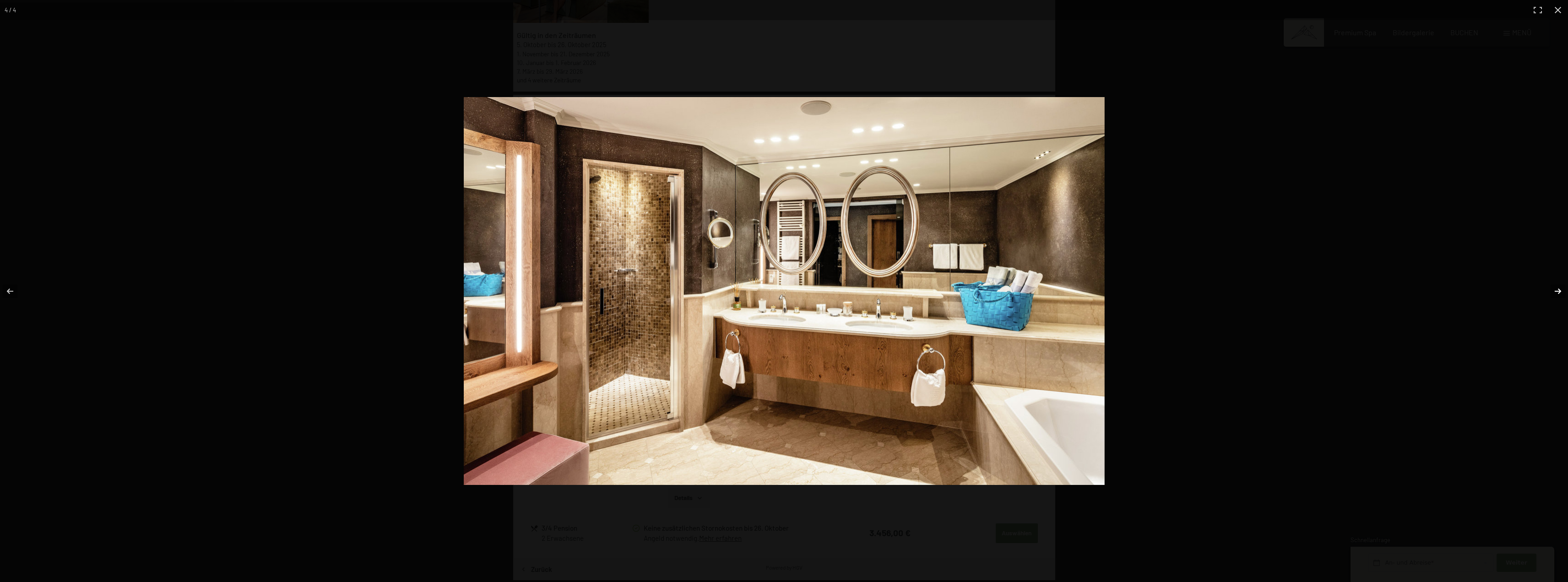
click at [1559, 292] on button "button" at bounding box center [1551, 291] width 32 height 46
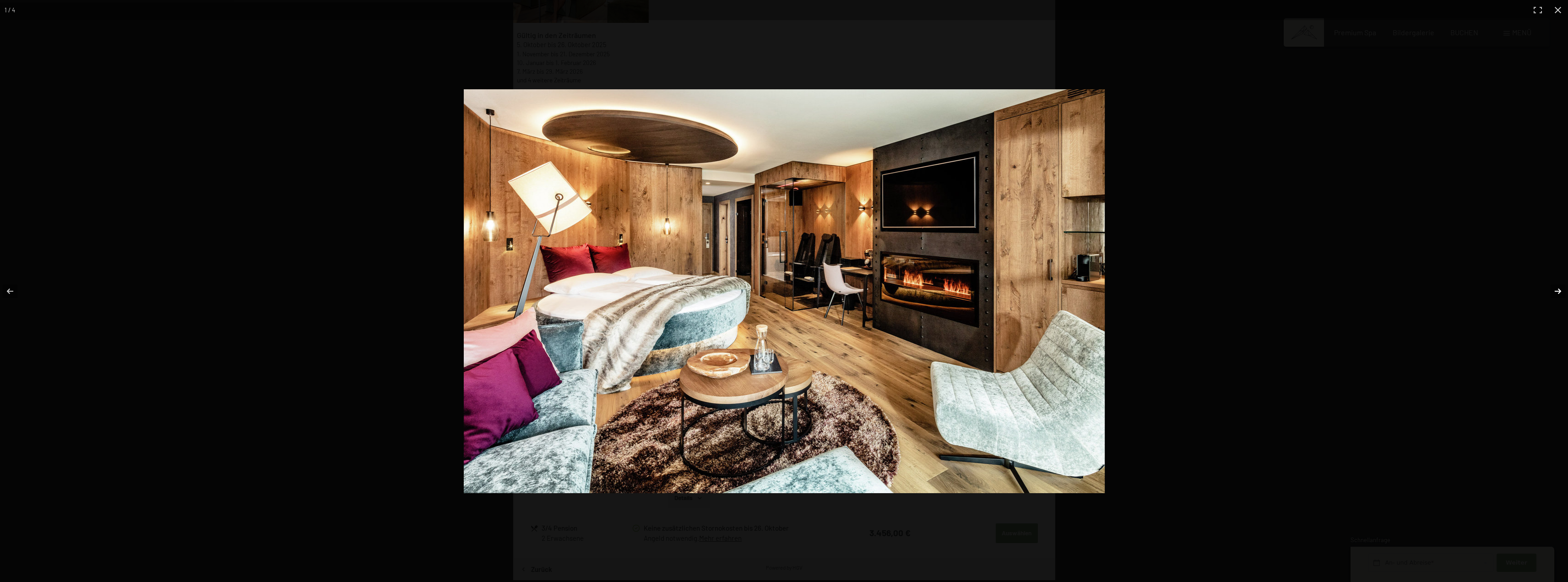
click at [1559, 292] on button "button" at bounding box center [1551, 291] width 32 height 46
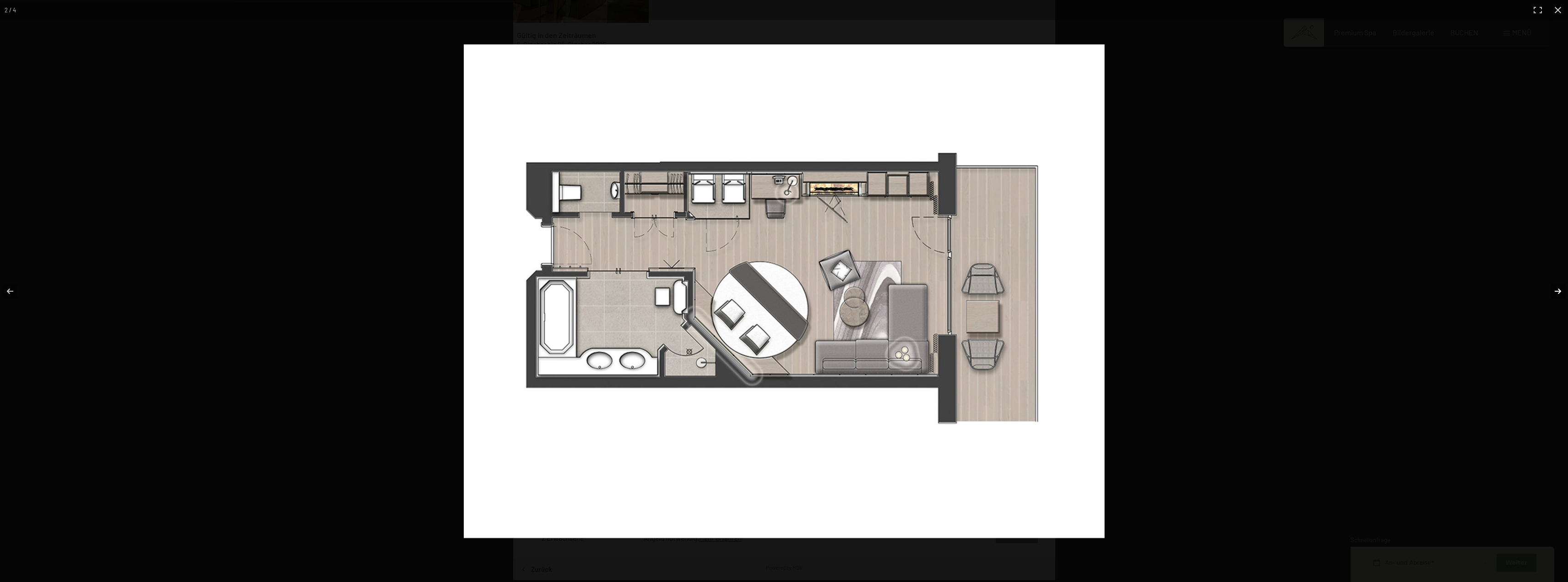
click at [1559, 292] on button "button" at bounding box center [1551, 291] width 32 height 46
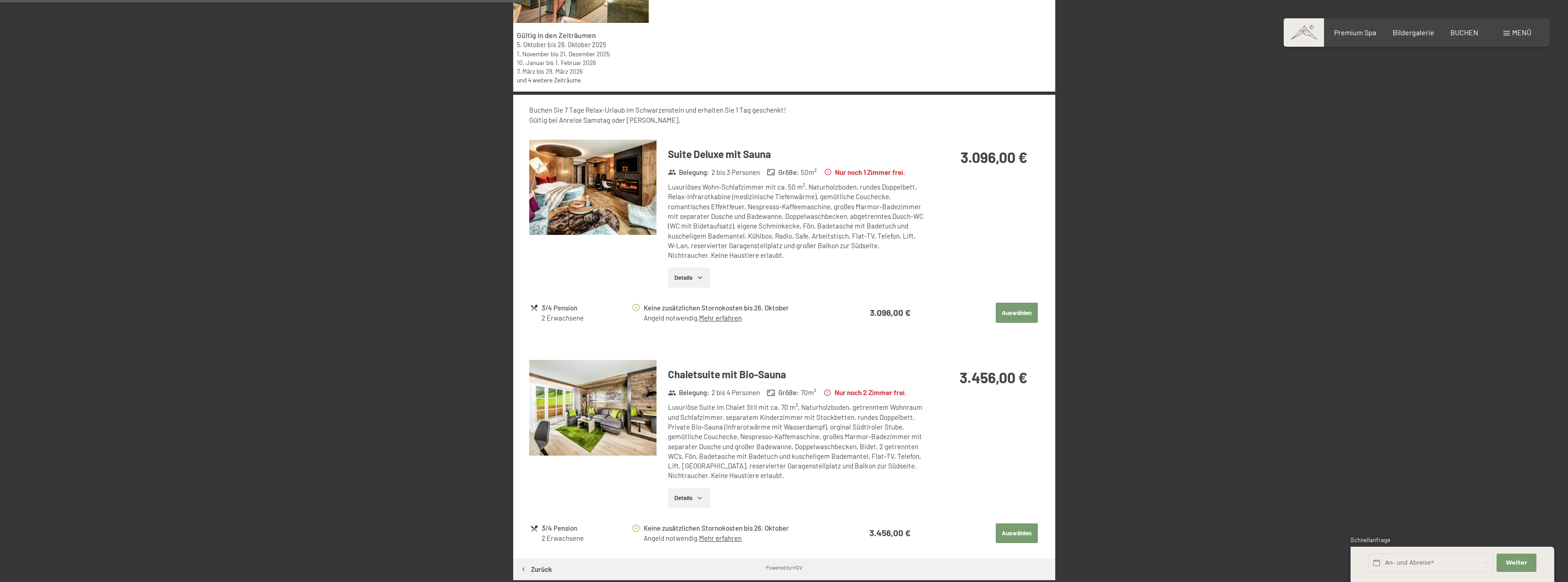
click at [0, 0] on button "button" at bounding box center [0, 0] width 0 height 0
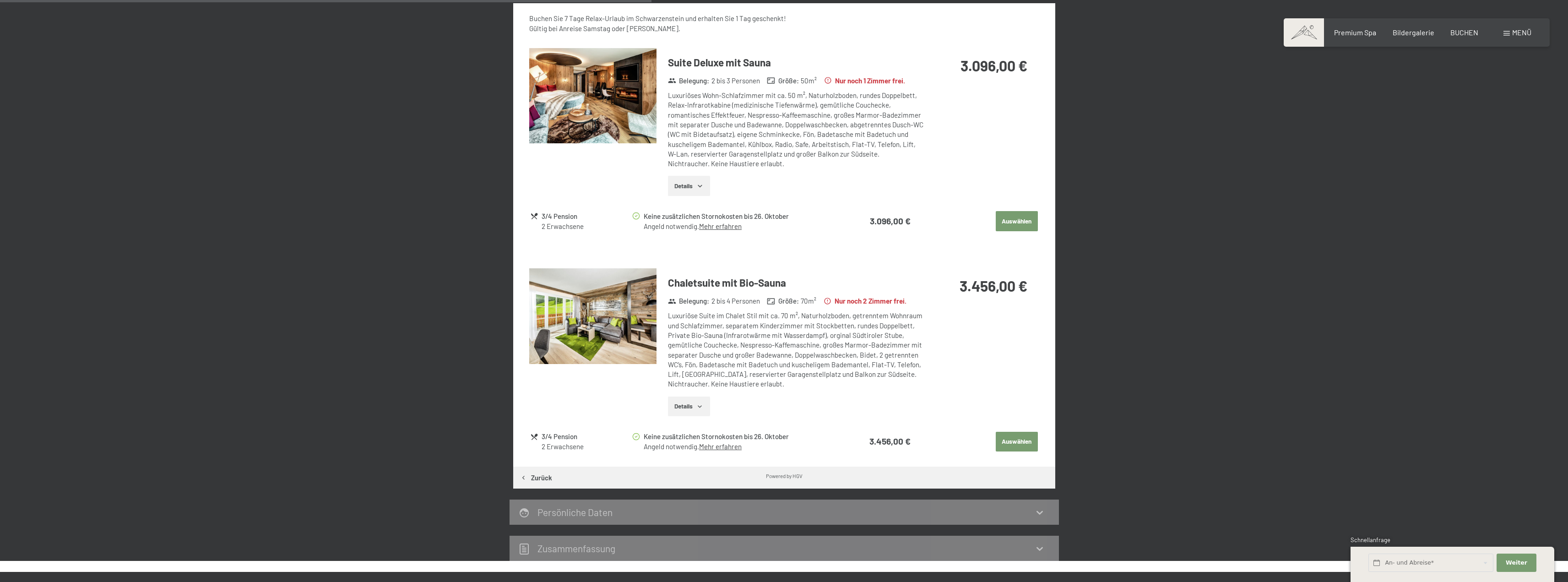
click at [1007, 218] on button "Auswählen" at bounding box center [1017, 221] width 42 height 20
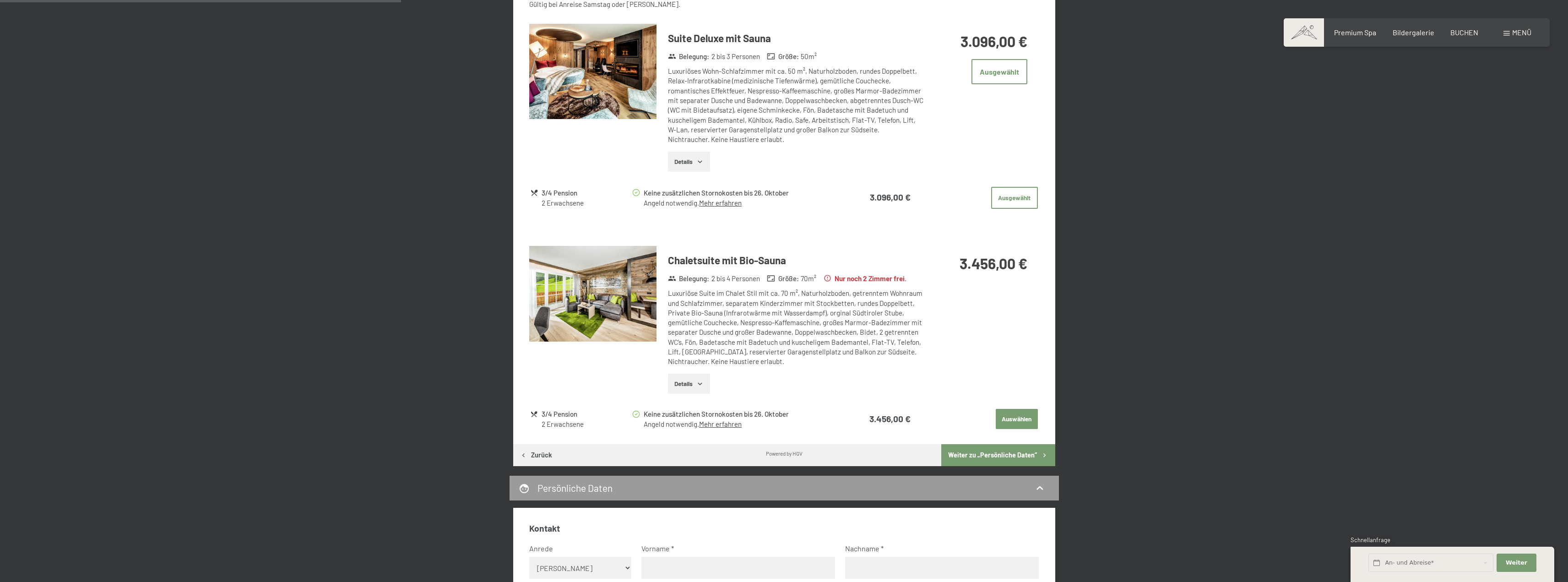
scroll to position [402, 0]
